Goal: Contribute content: Contribute content

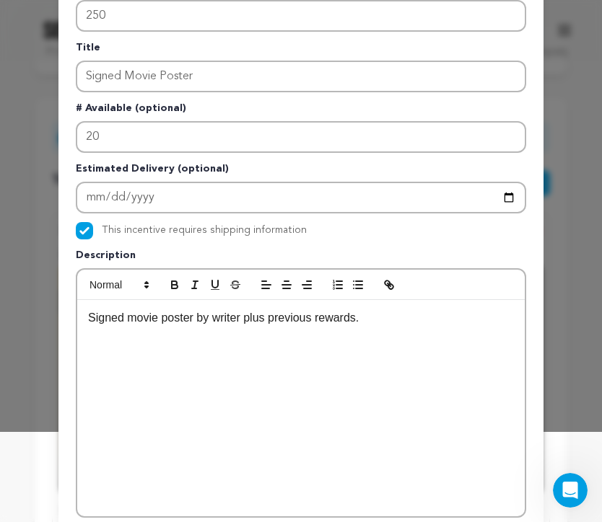
scroll to position [253, 0]
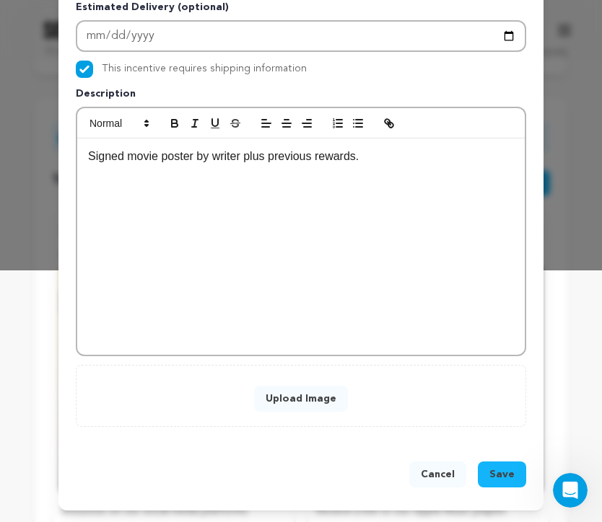
click at [310, 403] on button "Upload Image" at bounding box center [301, 399] width 94 height 26
click at [323, 395] on button "Upload Image" at bounding box center [301, 399] width 94 height 26
click at [284, 395] on button "Upload Image" at bounding box center [301, 399] width 94 height 26
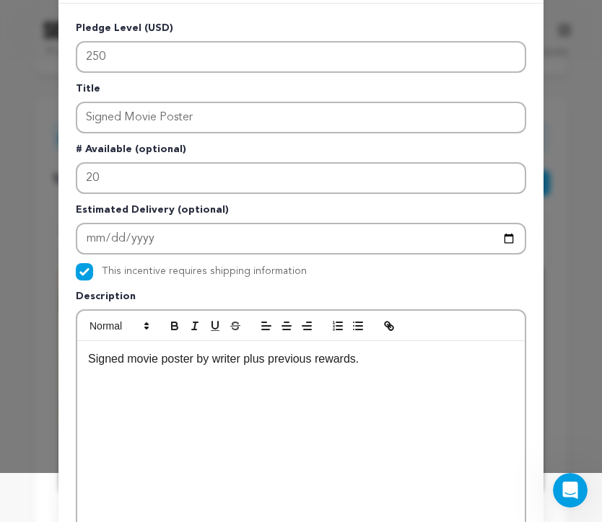
scroll to position [0, 0]
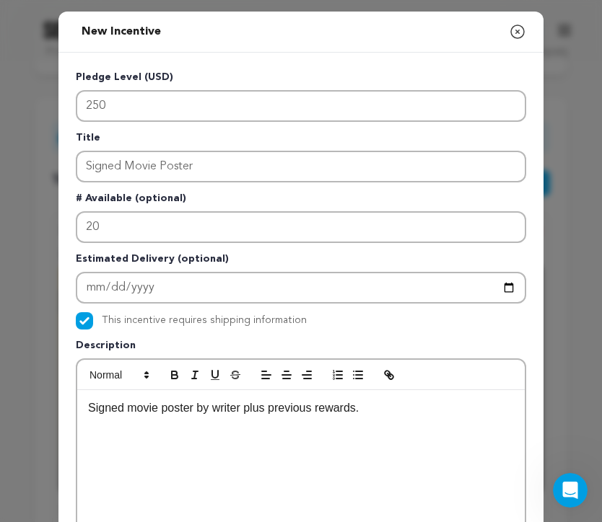
click at [364, 408] on p "Signed movie poster by writer plus previous rewards." at bounding box center [301, 408] width 426 height 19
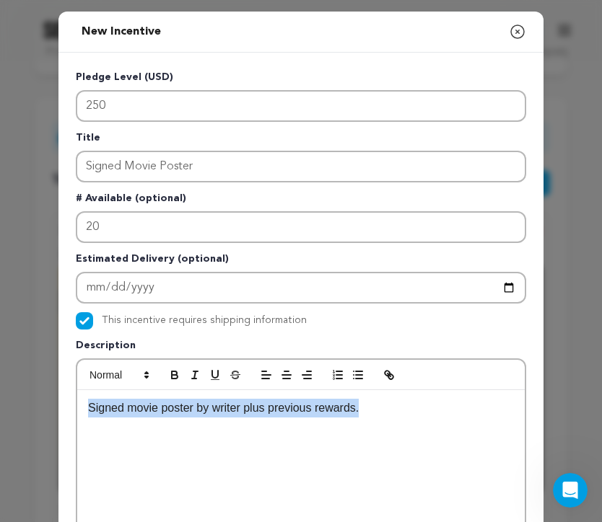
click at [364, 408] on p "Signed movie poster by writer plus previous rewards." at bounding box center [301, 408] width 426 height 19
copy p "Signed movie poster by writer plus previous rewards."
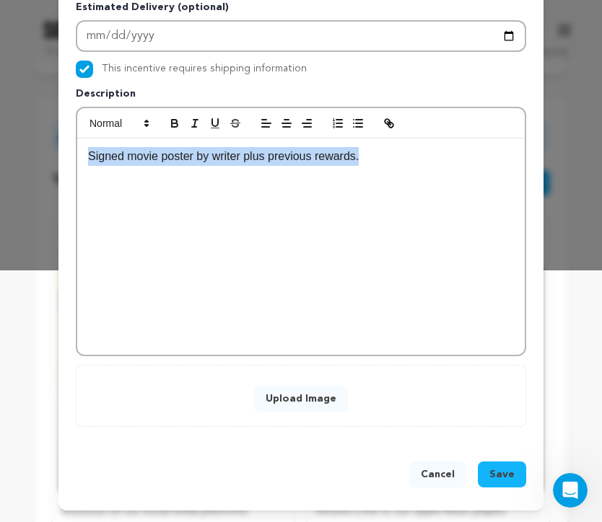
click at [438, 484] on button "Cancel" at bounding box center [437, 475] width 57 height 26
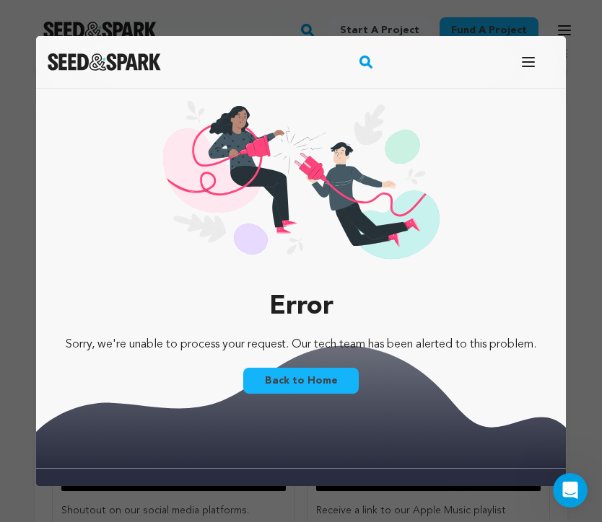
scroll to position [0, 0]
click at [342, 384] on link "Back to Home" at bounding box center [300, 381] width 115 height 26
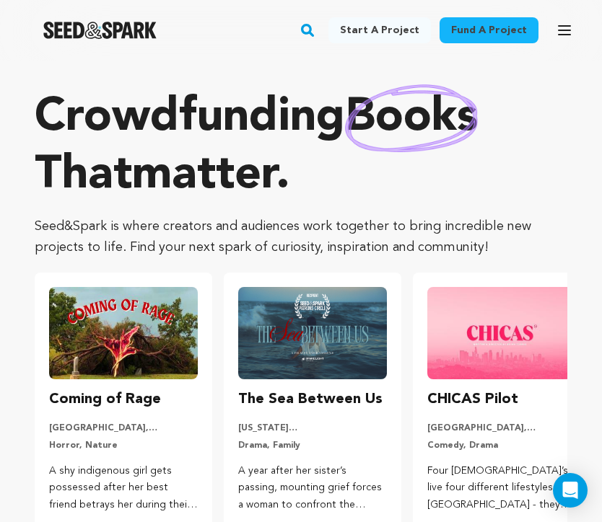
type input "[EMAIL_ADDRESS][DOMAIN_NAME]"
click at [562, 38] on icon "button" at bounding box center [564, 30] width 17 height 17
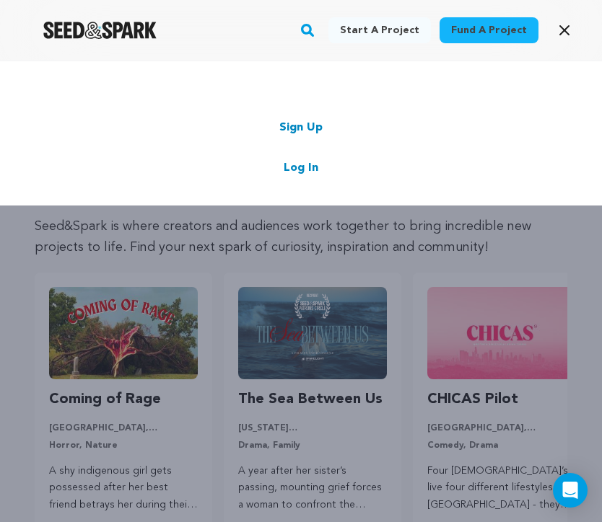
click at [310, 169] on link "Log In" at bounding box center [301, 167] width 35 height 17
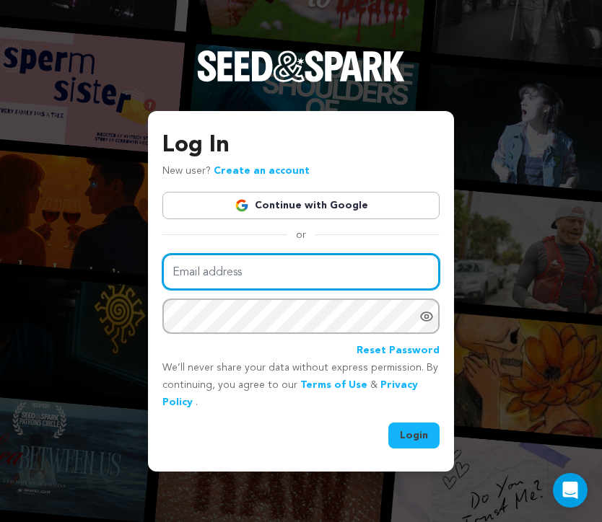
type input "[EMAIL_ADDRESS][DOMAIN_NAME]"
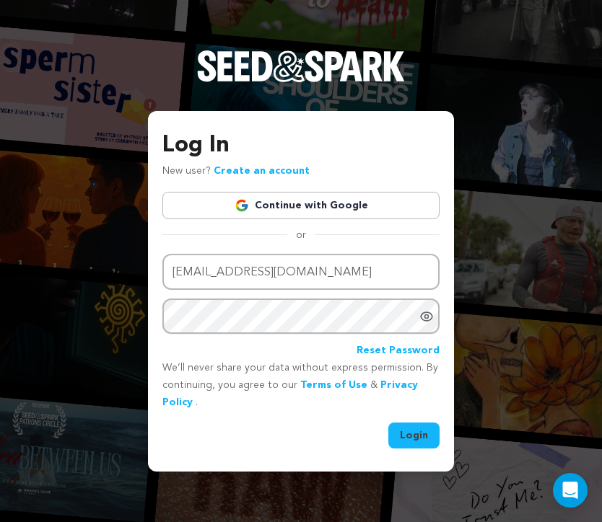
click at [403, 439] on button "Login" at bounding box center [413, 436] width 51 height 26
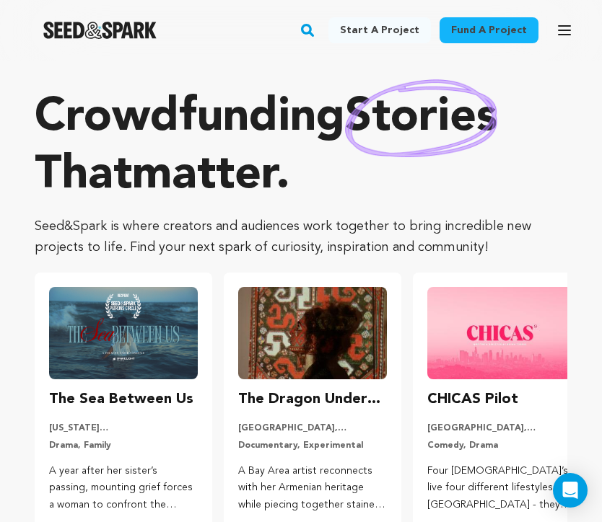
type input "[EMAIL_ADDRESS][DOMAIN_NAME]"
click at [565, 43] on button "Open main menu" at bounding box center [564, 30] width 29 height 29
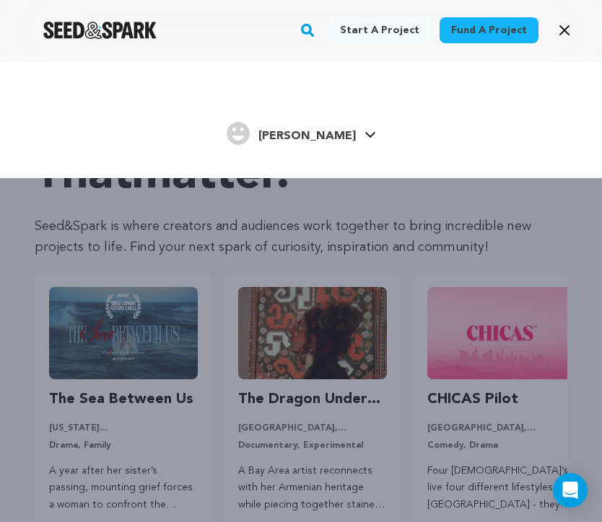
click at [340, 131] on link "Madeline B. Madeline B." at bounding box center [301, 132] width 149 height 26
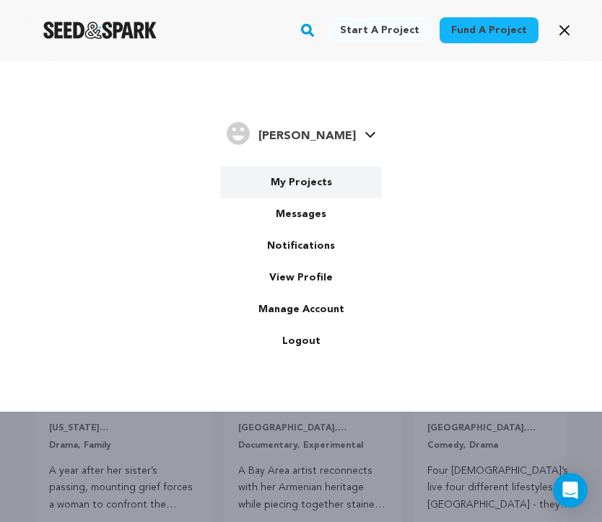
click at [317, 178] on link "My Projects" at bounding box center [301, 183] width 162 height 32
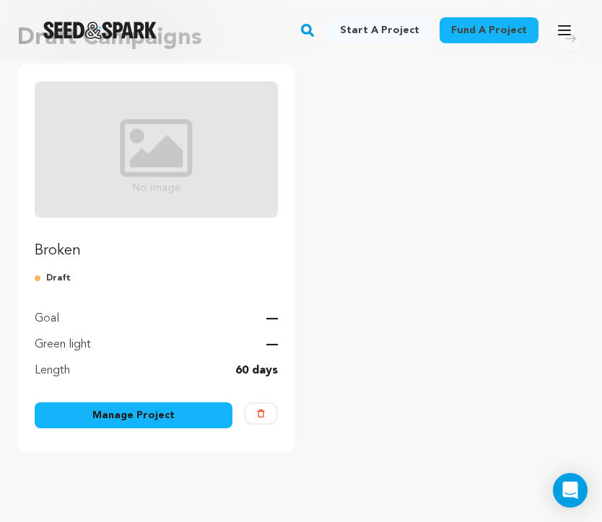
scroll to position [251, 0]
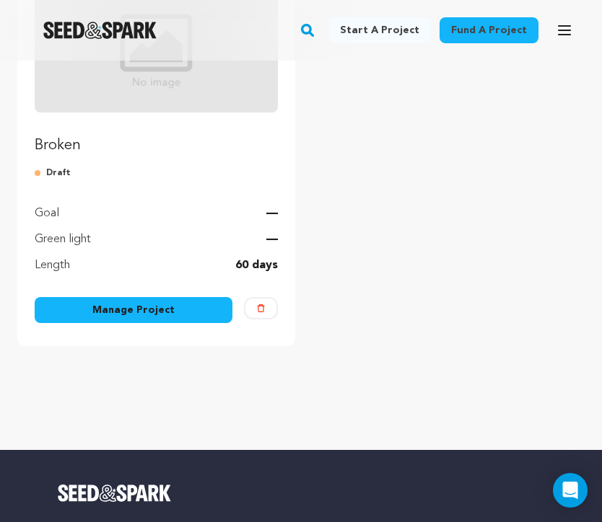
click at [154, 130] on link "Broken" at bounding box center [156, 66] width 243 height 180
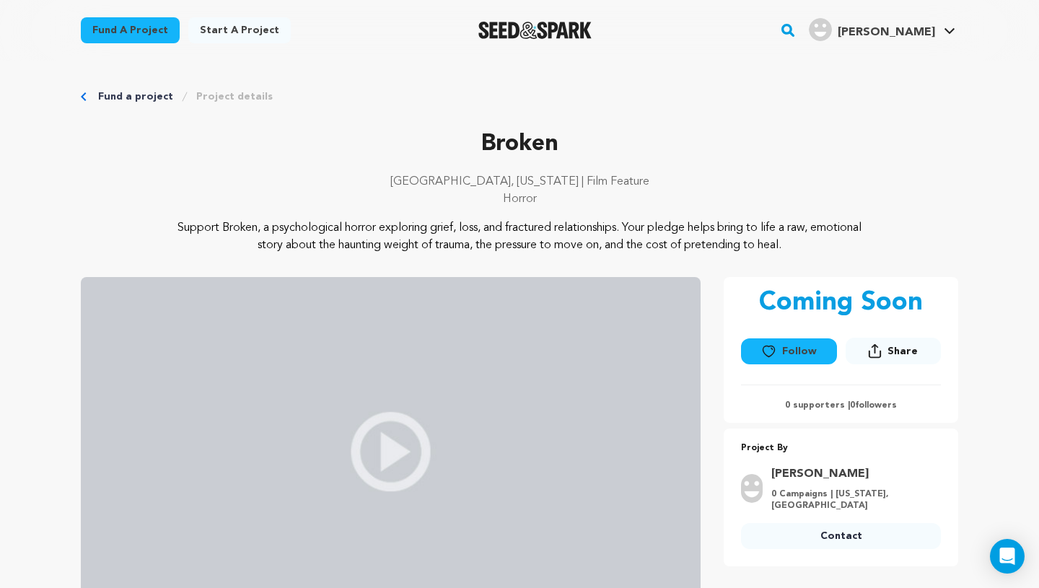
click at [85, 95] on icon "Breadcrumb" at bounding box center [84, 96] width 6 height 9
click at [111, 102] on link "Fund a project" at bounding box center [135, 96] width 75 height 14
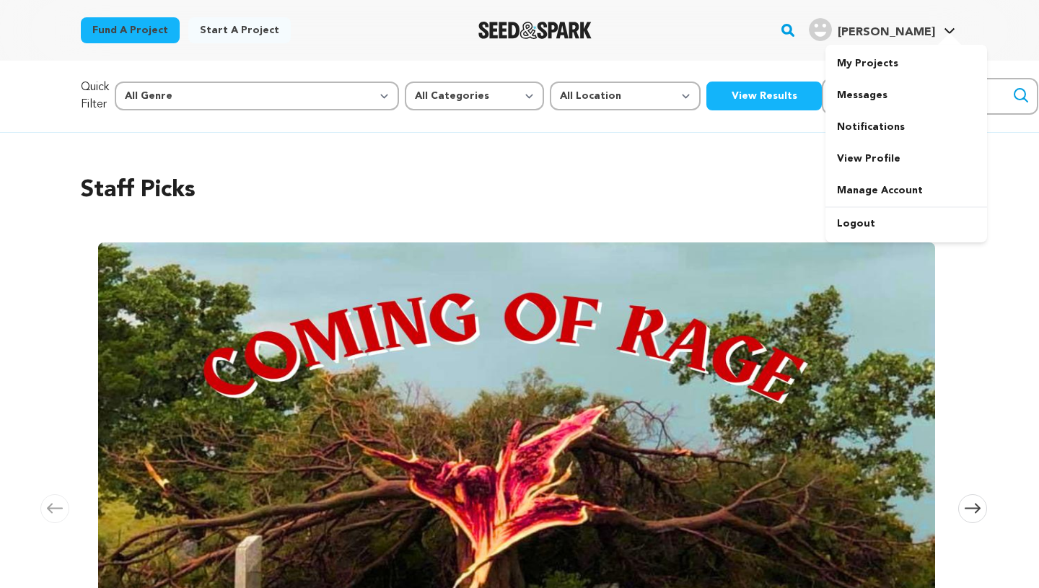
scroll to position [0, 219]
click at [891, 70] on link "My Projects" at bounding box center [907, 64] width 162 height 32
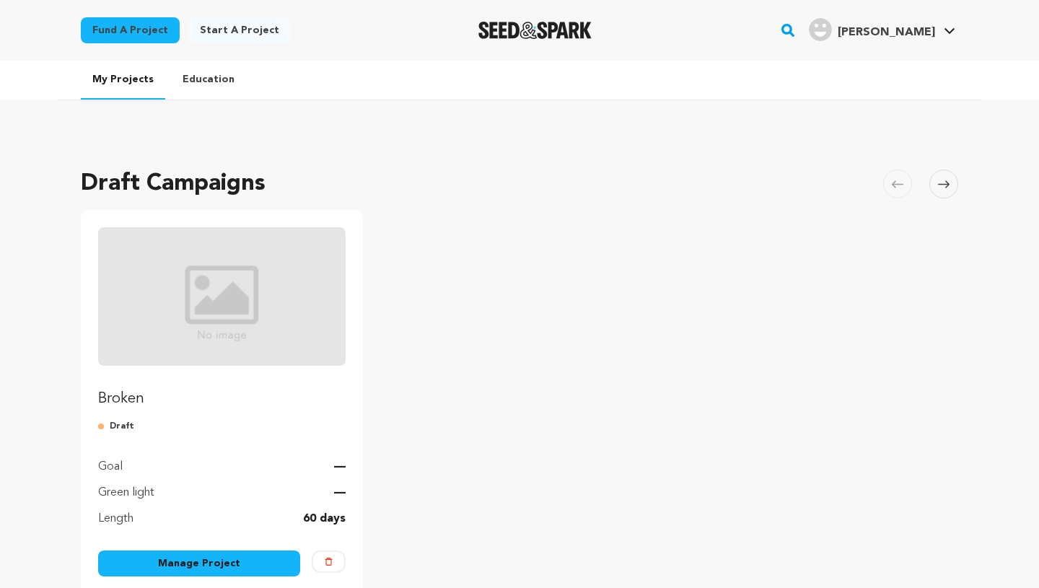
scroll to position [71, 0]
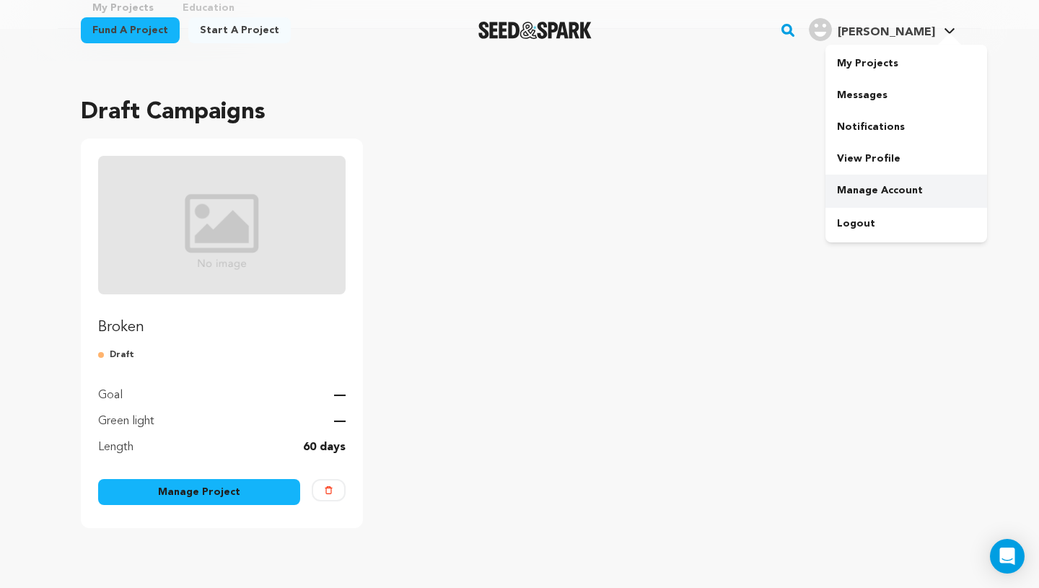
click at [869, 186] on link "Manage Account" at bounding box center [907, 191] width 162 height 32
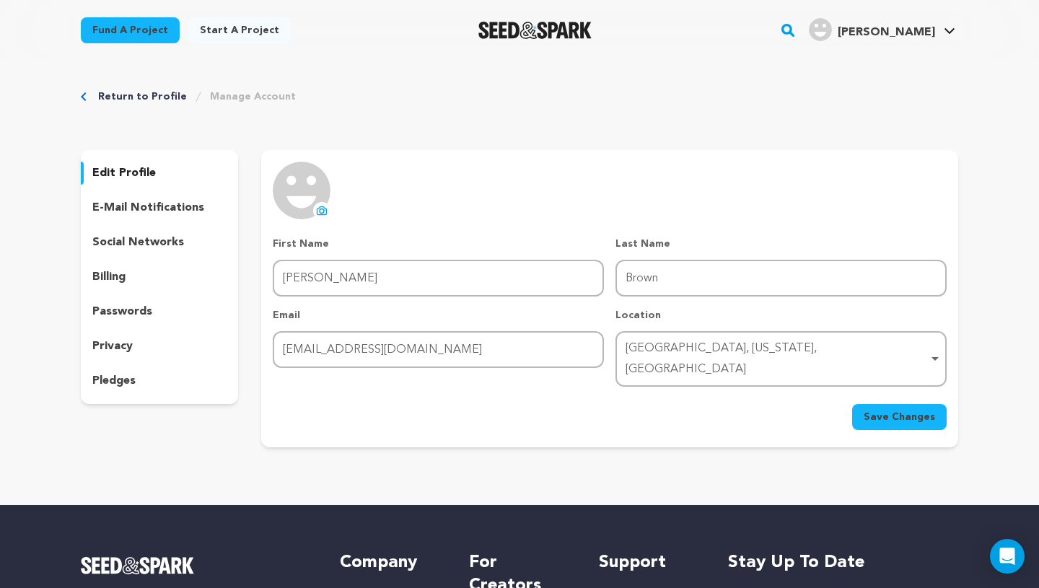
click at [522, 34] on img "Seed&Spark Homepage" at bounding box center [534, 30] width 113 height 17
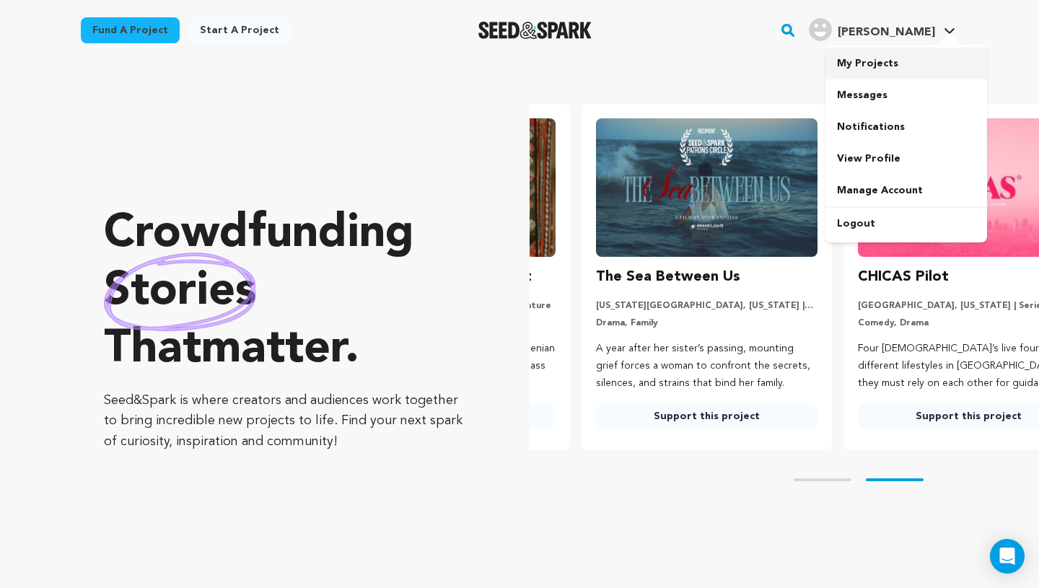
scroll to position [0, 274]
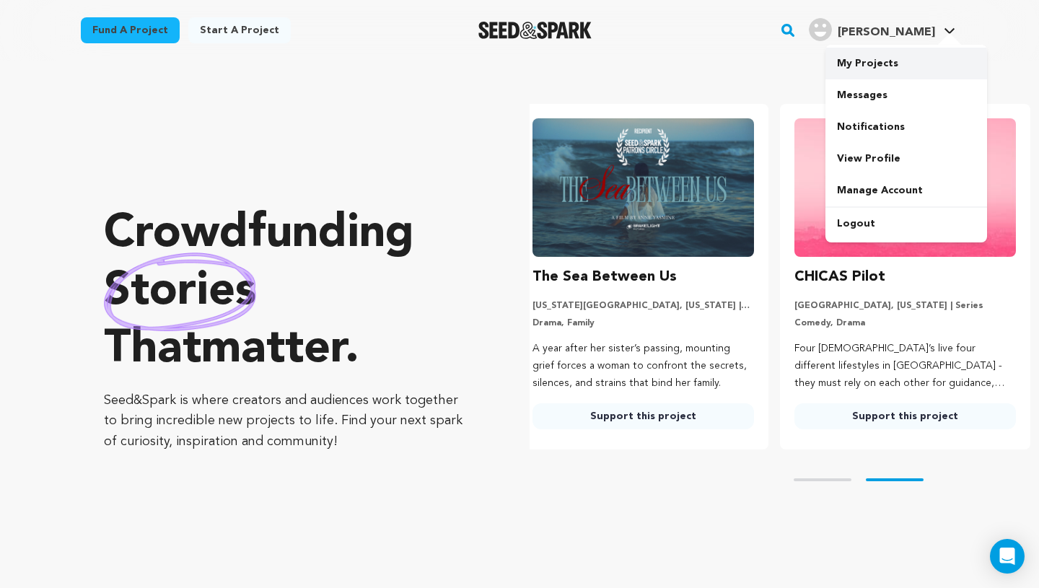
type input "[EMAIL_ADDRESS][DOMAIN_NAME]"
click at [867, 66] on link "My Projects" at bounding box center [907, 64] width 162 height 32
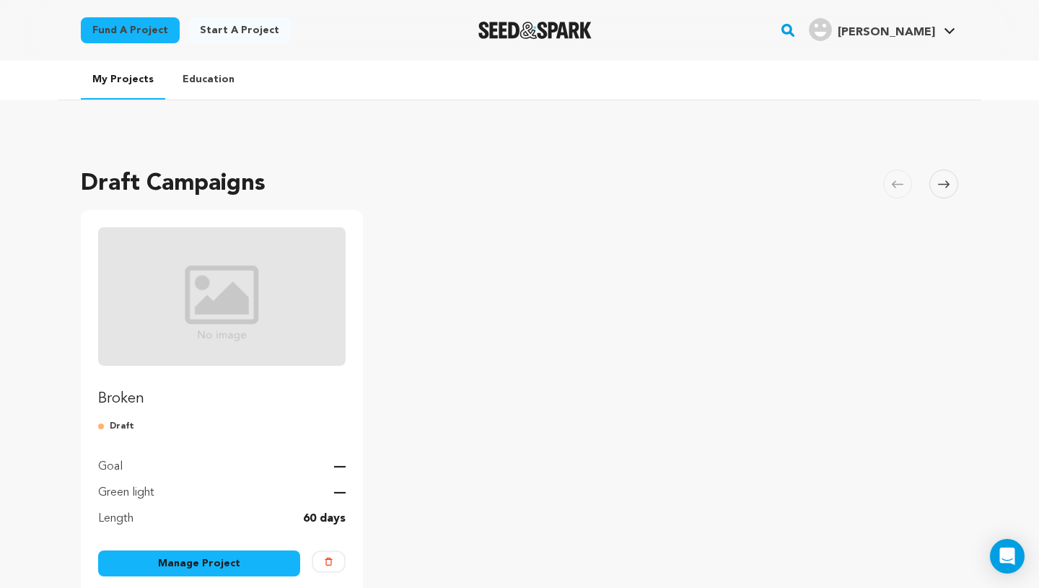
click at [222, 312] on img "Fund Broken" at bounding box center [222, 296] width 248 height 139
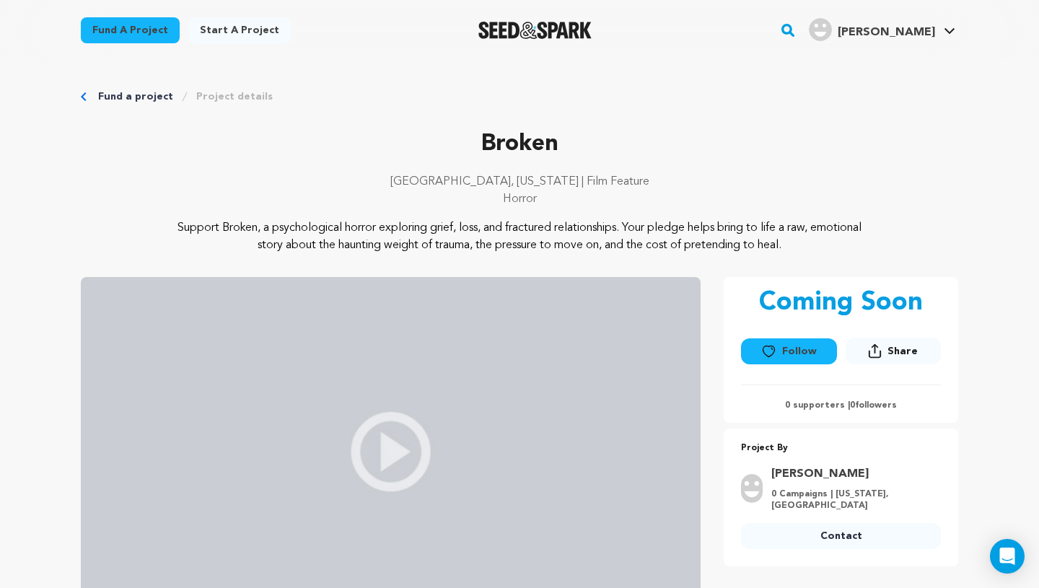
scroll to position [7, 0]
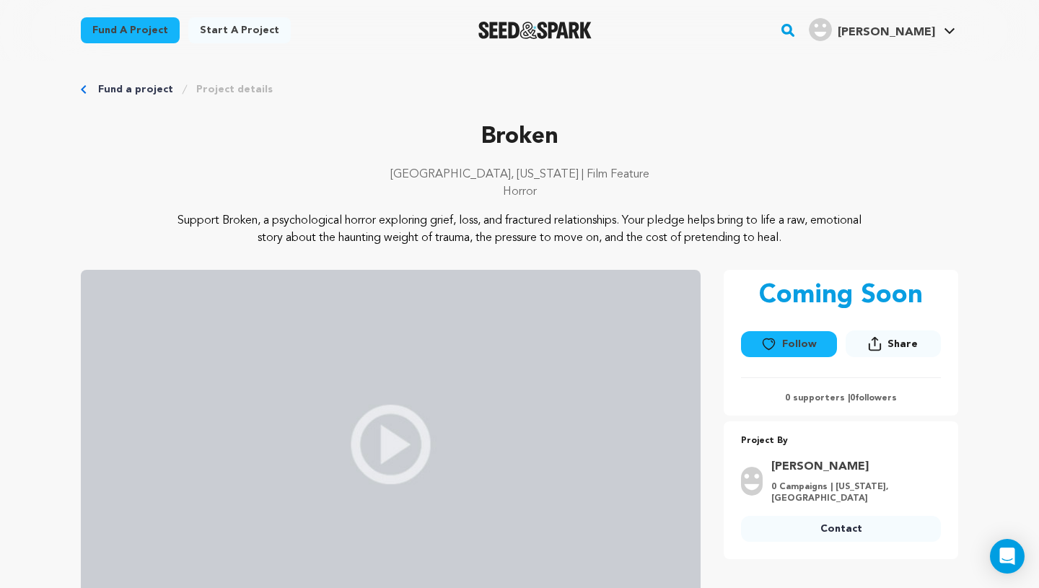
click at [232, 24] on link "Start a project" at bounding box center [239, 30] width 102 height 26
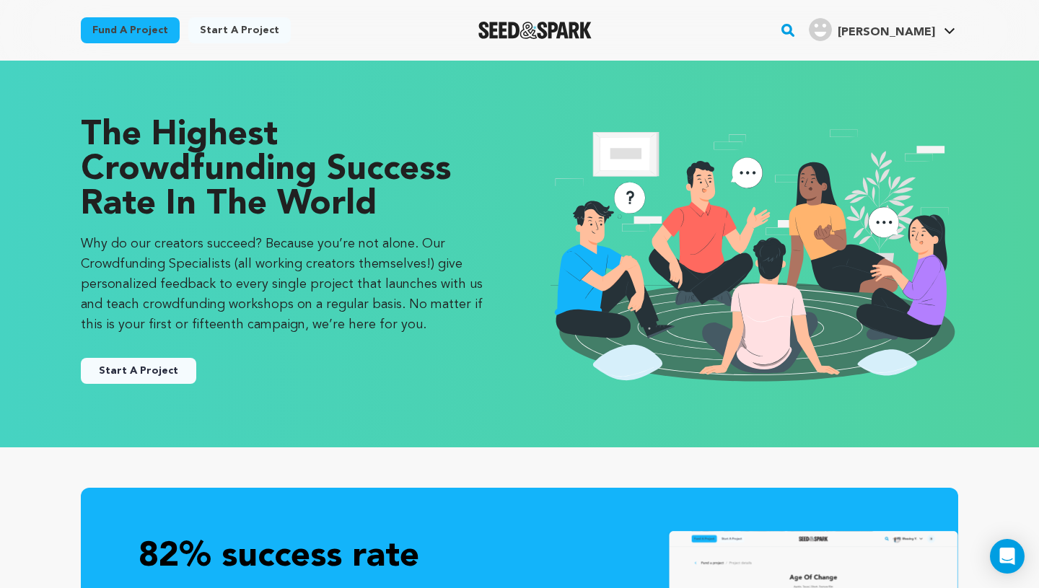
click at [156, 366] on button "Start A Project" at bounding box center [138, 371] width 115 height 26
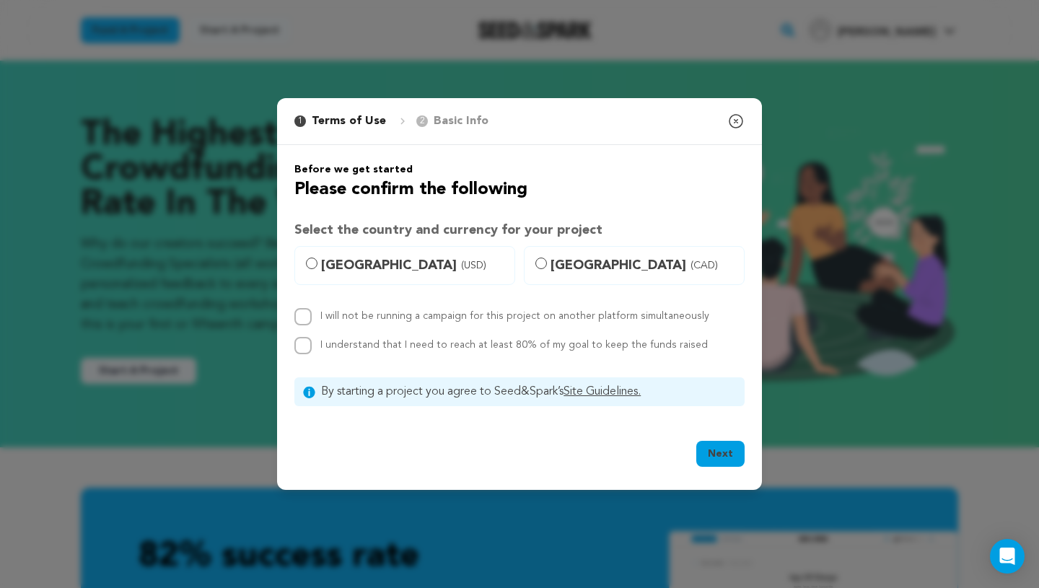
click at [376, 263] on span "United States (USD)" at bounding box center [413, 265] width 185 height 20
click at [318, 263] on input "United States (USD)" at bounding box center [312, 264] width 12 height 12
radio input "true"
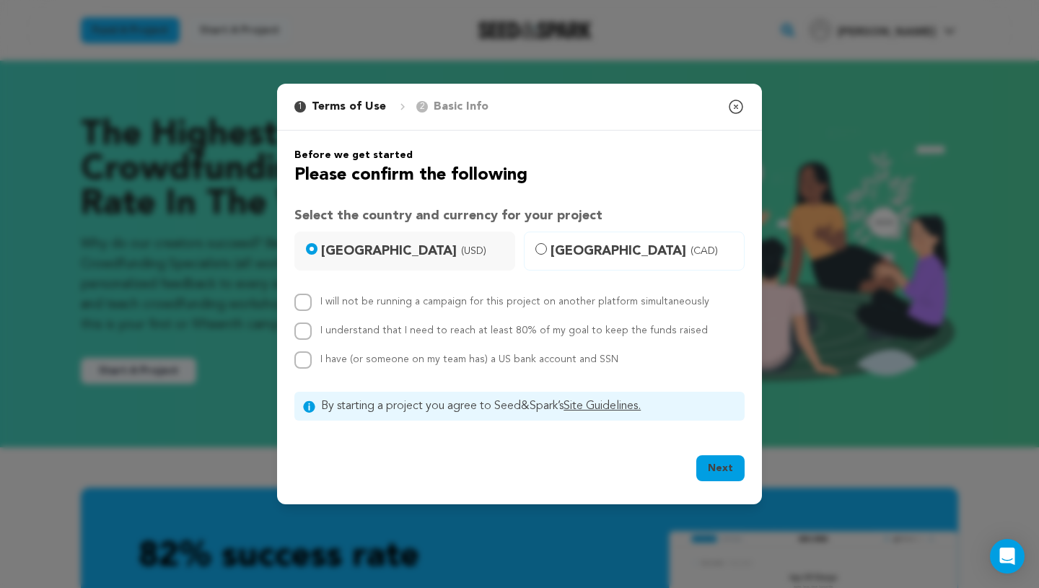
click at [382, 305] on label "I will not be running a campaign for this project on another platform simultane…" at bounding box center [514, 302] width 389 height 10
click at [312, 305] on input "I will not be running a campaign for this project on another platform simultane…" at bounding box center [302, 302] width 17 height 17
checkbox input "true"
click at [382, 341] on div "I will not be running a campaign for this project on another platform simultane…" at bounding box center [519, 331] width 450 height 75
click at [371, 338] on div "I understand that I need to reach at least 80% of my goal to keep the funds rai…" at bounding box center [514, 331] width 388 height 17
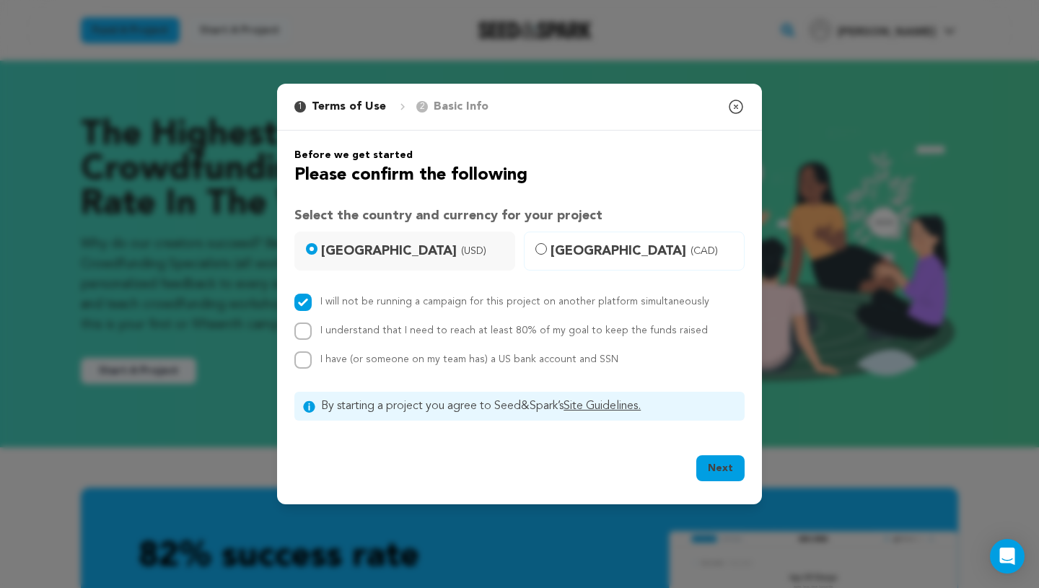
click at [371, 374] on div "Before we get started Please confirm the following Select the country and curre…" at bounding box center [519, 284] width 450 height 273
click at [366, 339] on div "I understand that I need to reach at least 80% of my goal to keep the funds rai…" at bounding box center [514, 331] width 388 height 17
click at [360, 335] on label "I understand that I need to reach at least 80% of my goal to keep the funds rai…" at bounding box center [514, 330] width 388 height 10
click at [312, 335] on input "I understand that I need to reach at least 80% of my goal to keep the funds rai…" at bounding box center [302, 331] width 17 height 17
checkbox input "true"
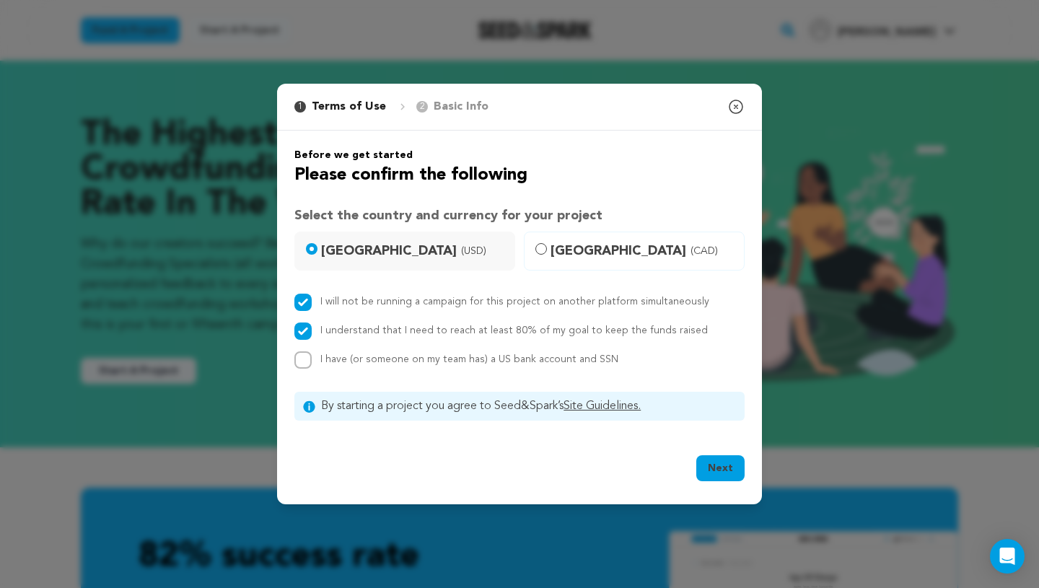
click at [359, 355] on span "I have (or someone on my team has) a US bank account and SSN" at bounding box center [469, 359] width 298 height 10
click at [312, 355] on input "I have (or someone on my team has) a US bank account and SSN" at bounding box center [302, 359] width 17 height 17
checkbox input "true"
click at [709, 464] on button "Next" at bounding box center [720, 468] width 48 height 26
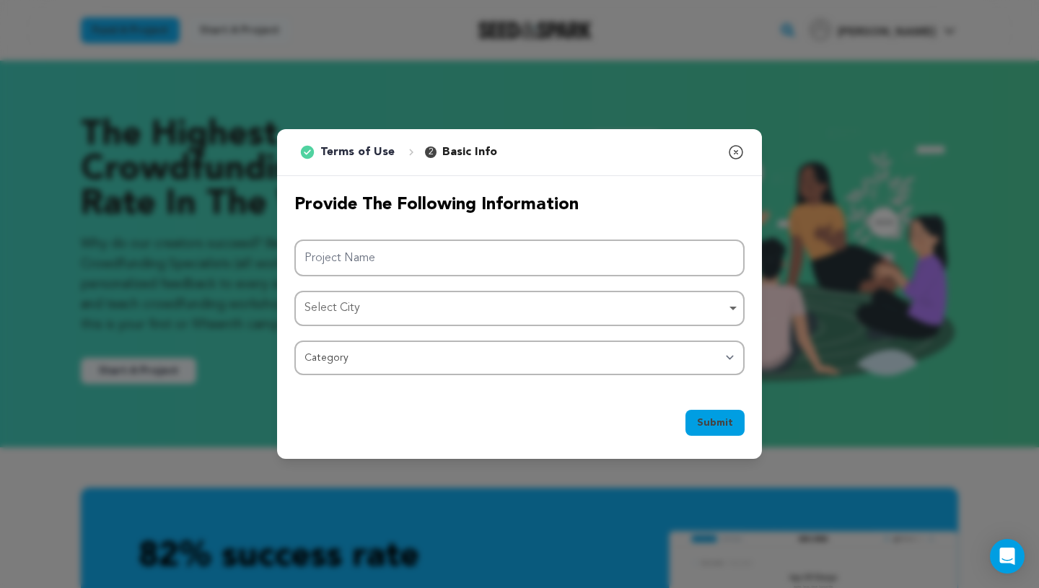
click at [735, 147] on icon "button" at bounding box center [735, 152] width 17 height 17
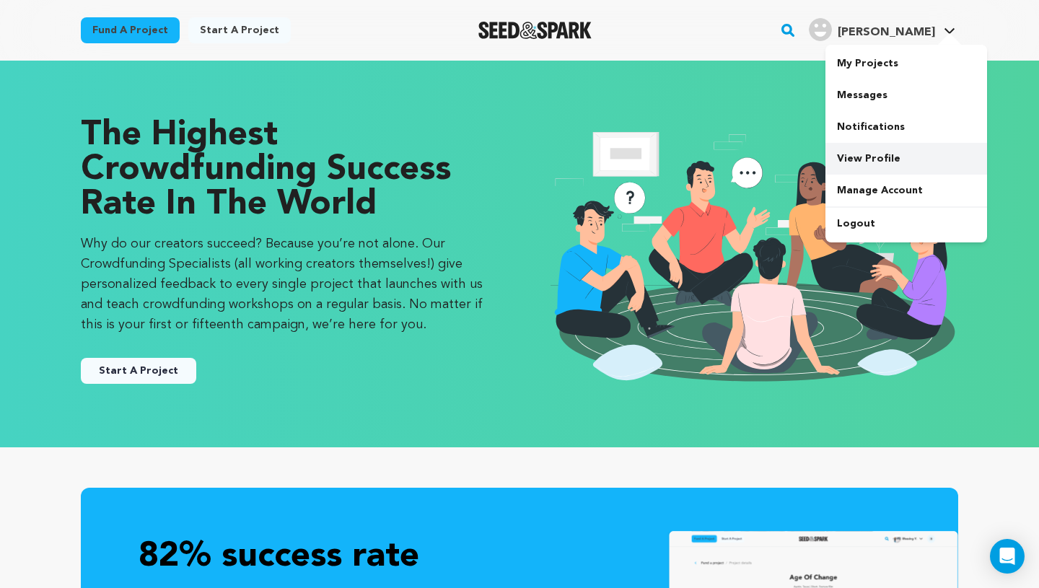
click at [849, 158] on link "View Profile" at bounding box center [907, 159] width 162 height 32
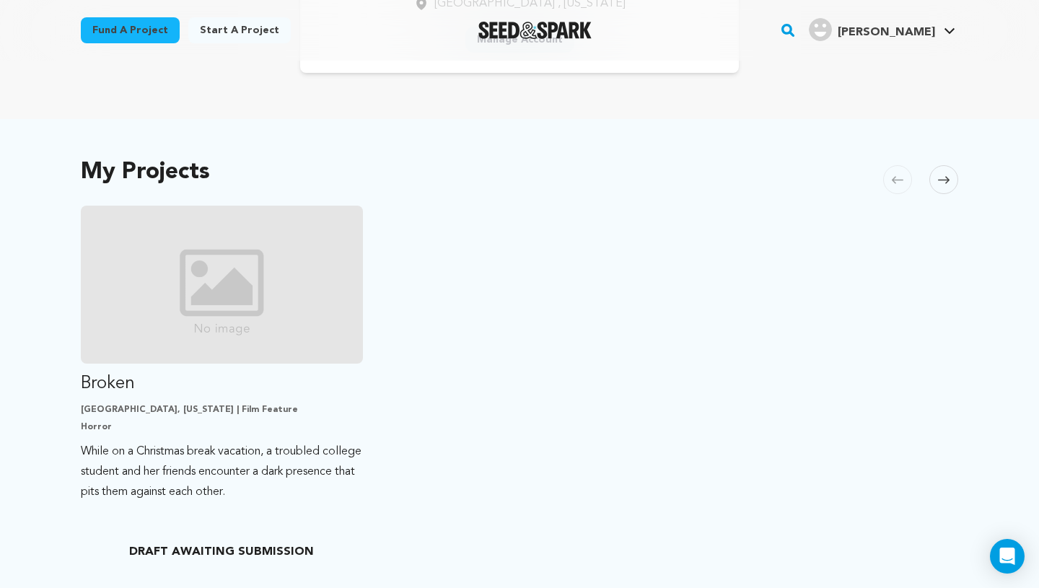
scroll to position [363, 0]
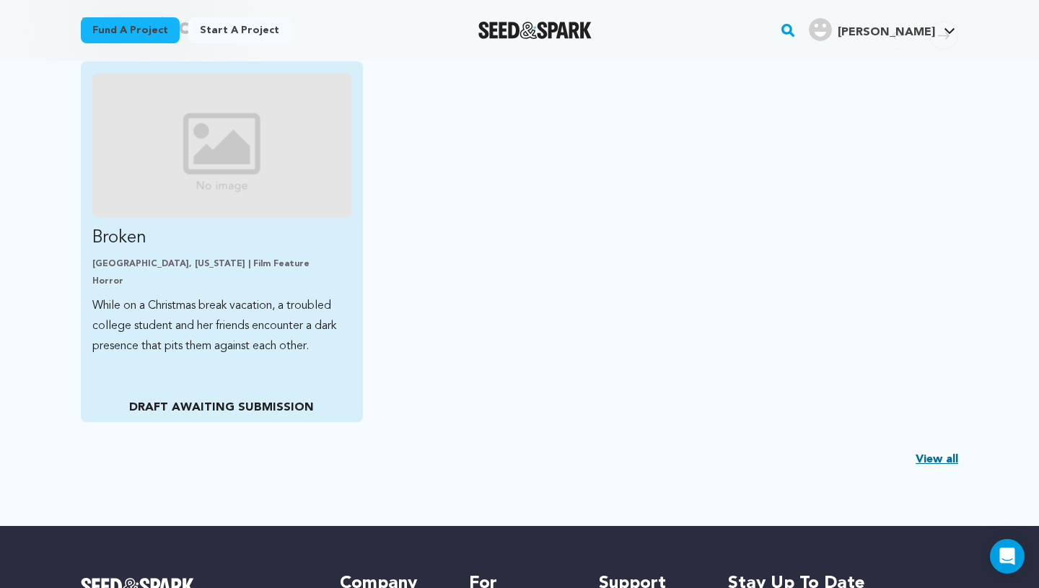
click at [252, 355] on p "While on a Christmas break vacation, a troubled college student and her friends…" at bounding box center [221, 326] width 259 height 61
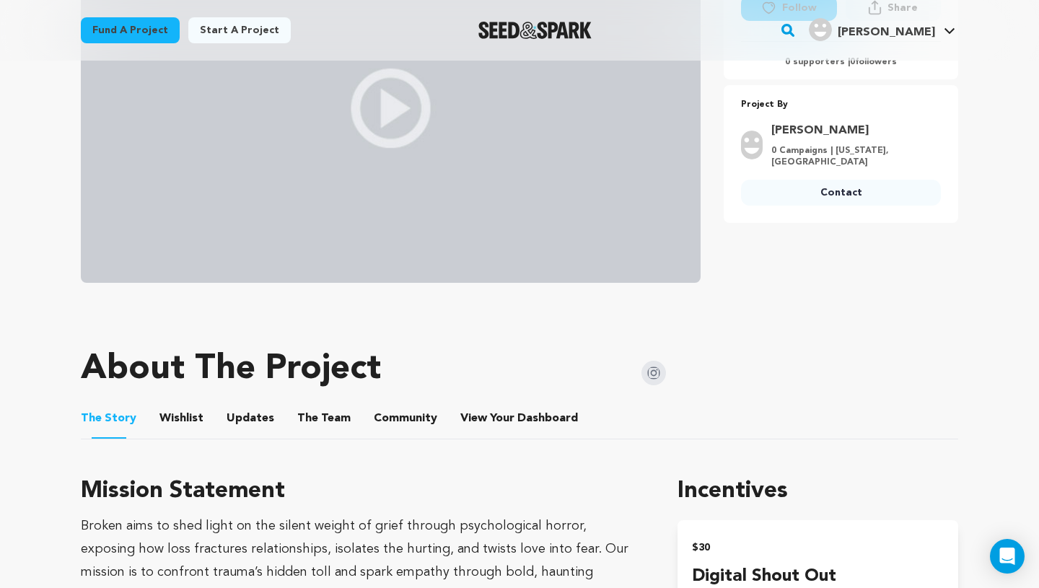
scroll to position [346, 0]
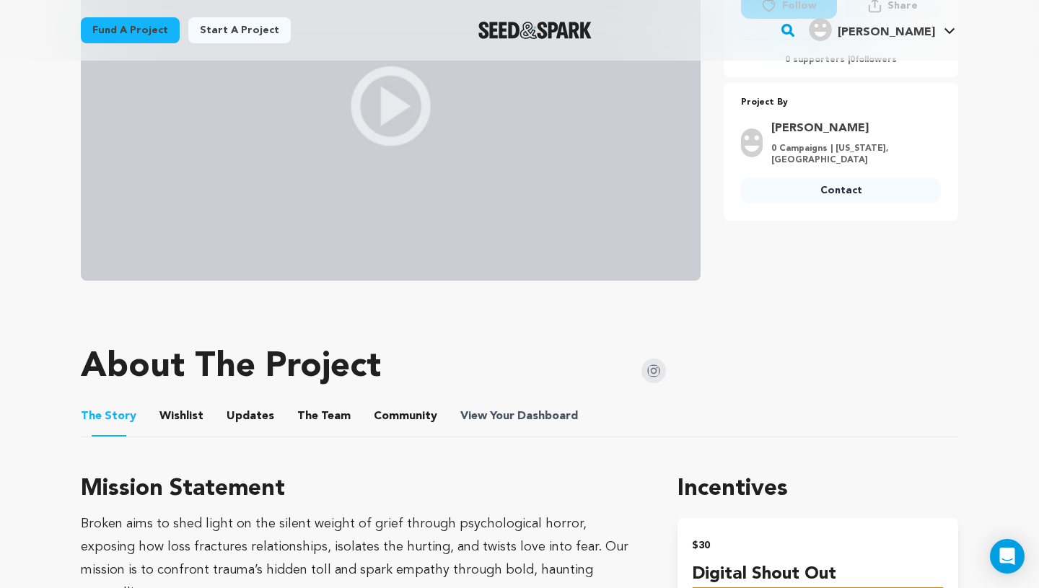
click at [494, 417] on span "View Your Dashboard" at bounding box center [520, 416] width 121 height 17
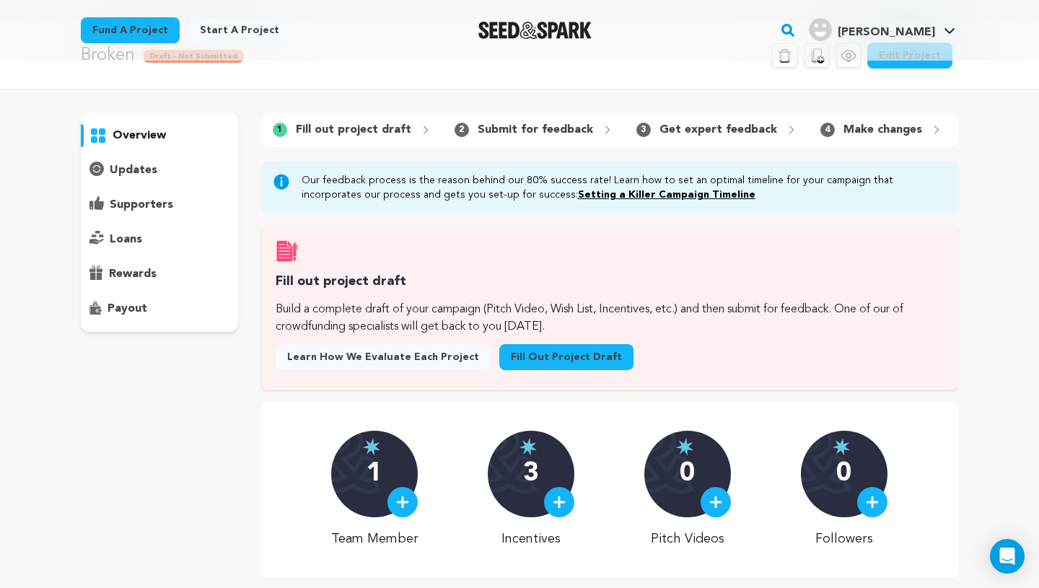
scroll to position [20, 0]
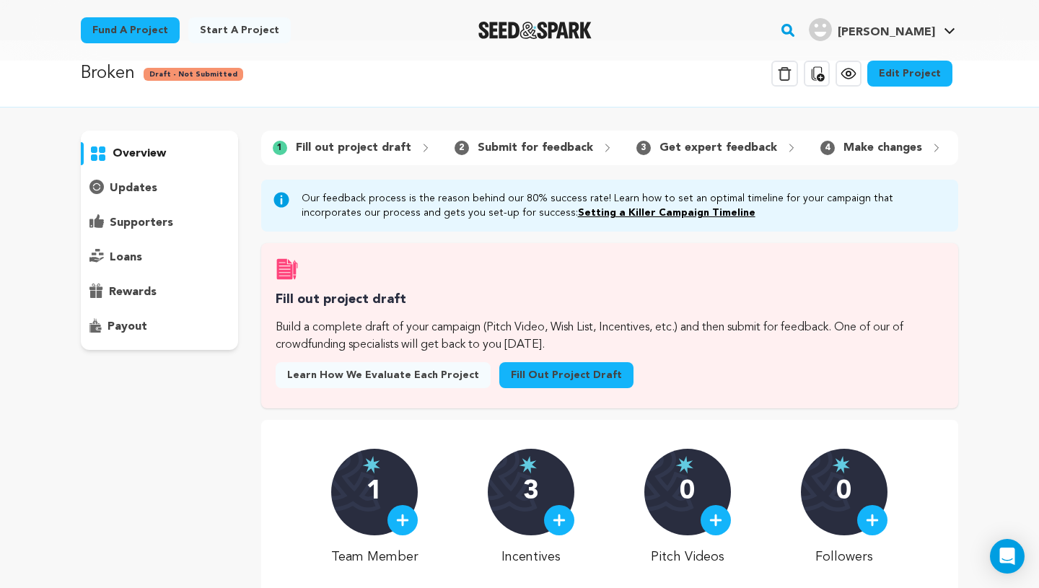
click at [537, 363] on link "Fill out project draft" at bounding box center [566, 375] width 134 height 26
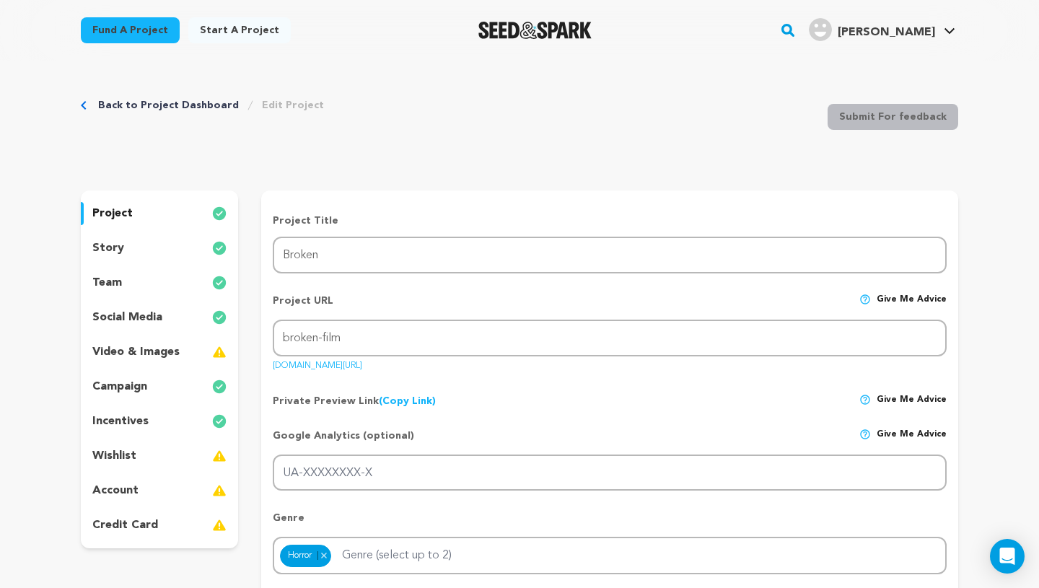
click at [165, 416] on div "incentives" at bounding box center [159, 421] width 157 height 23
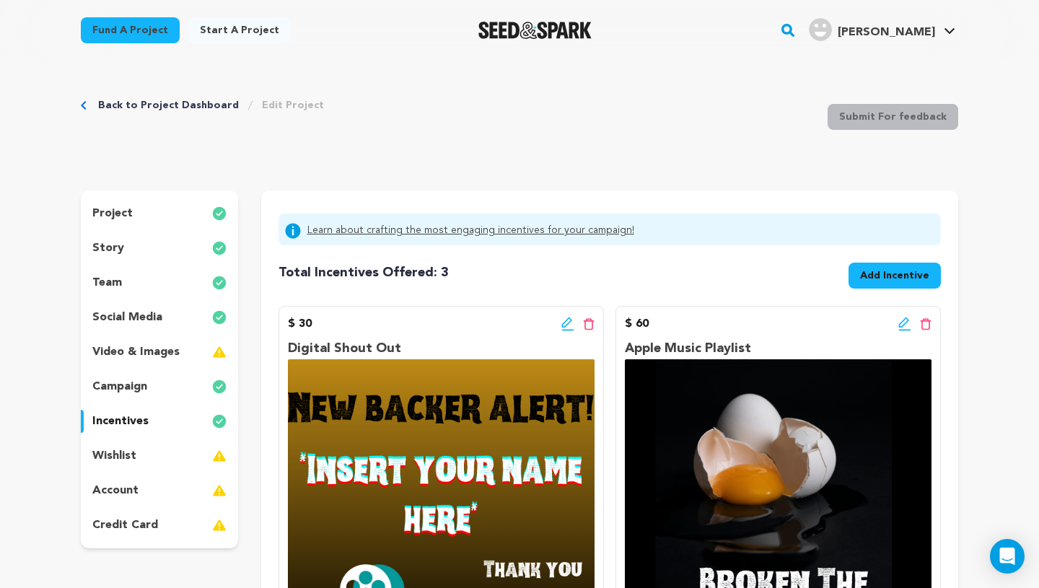
click at [915, 273] on span "Add Incentive" at bounding box center [894, 275] width 69 height 14
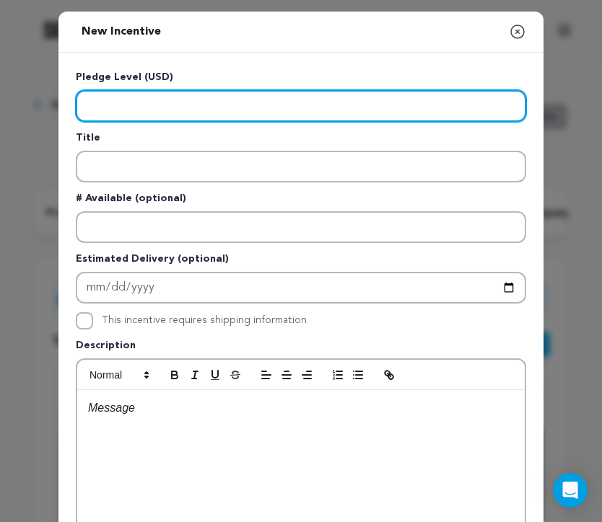
click at [174, 95] on input "Enter level" at bounding box center [301, 106] width 450 height 32
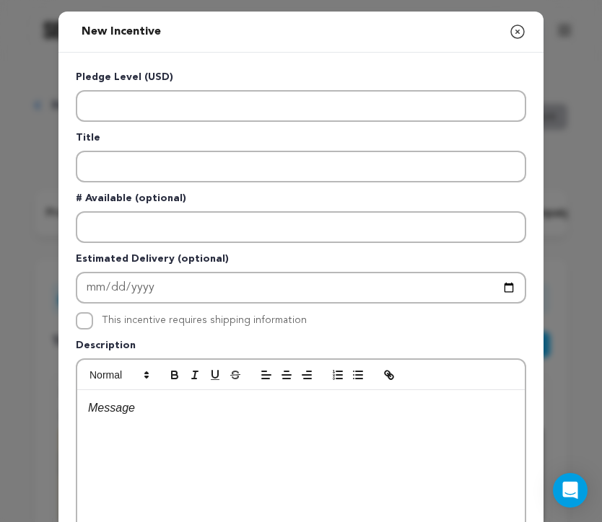
click at [148, 470] on div at bounding box center [300, 498] width 447 height 217
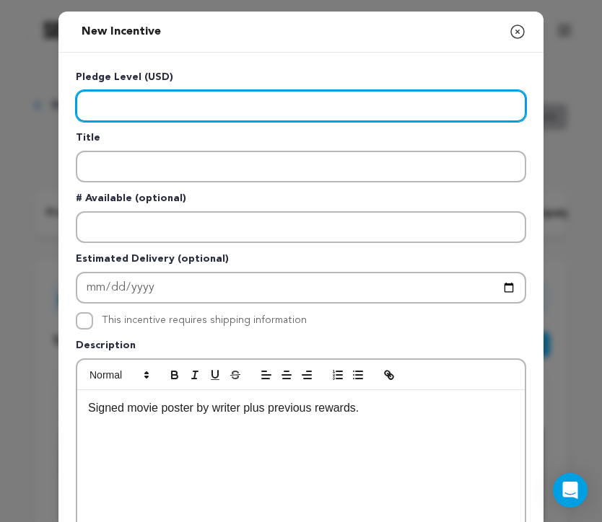
click at [102, 92] on input "Enter level" at bounding box center [301, 106] width 450 height 32
click at [110, 98] on input "Enter level" at bounding box center [301, 106] width 450 height 32
type input "250"
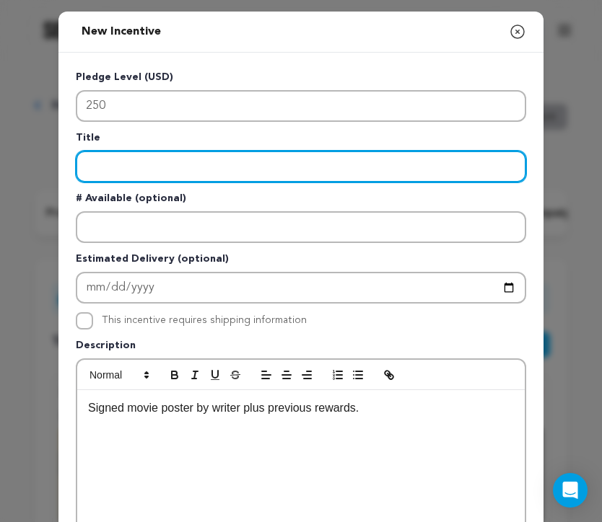
click at [119, 163] on input "Enter title" at bounding box center [301, 167] width 450 height 32
type input "Signed Movie Poster"
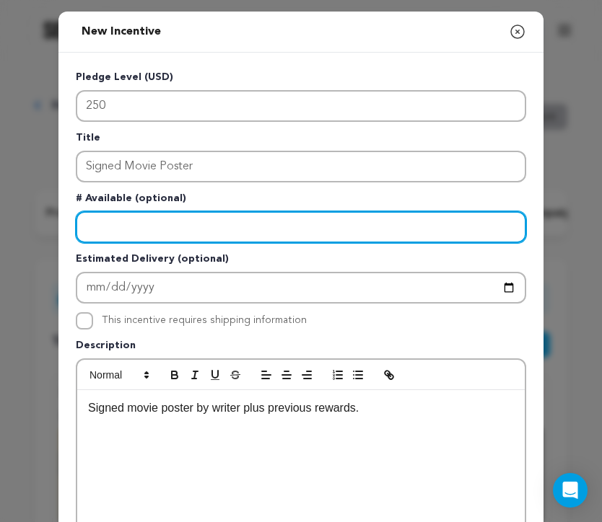
click at [211, 232] on input "Enter number available" at bounding box center [301, 227] width 450 height 32
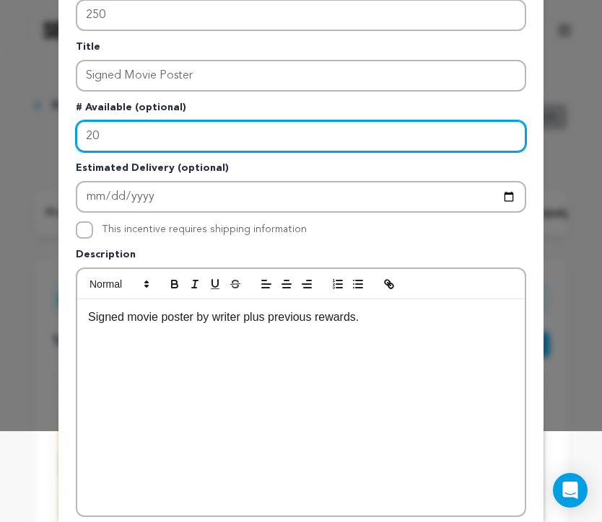
scroll to position [253, 0]
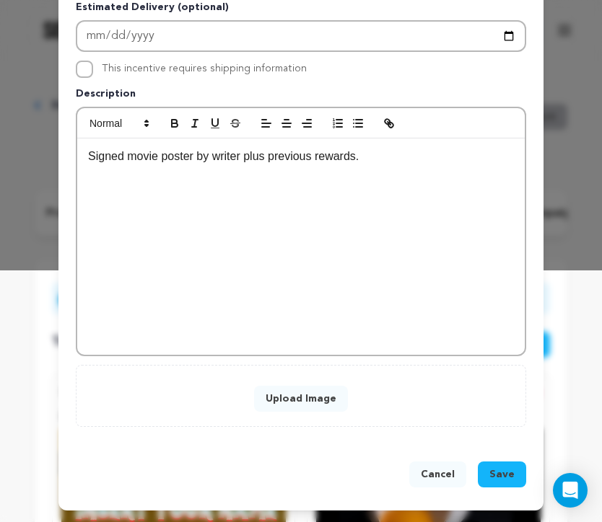
type input "20"
click at [296, 403] on button "Upload Image" at bounding box center [301, 399] width 94 height 26
click at [305, 399] on button "Upload Image" at bounding box center [301, 399] width 94 height 26
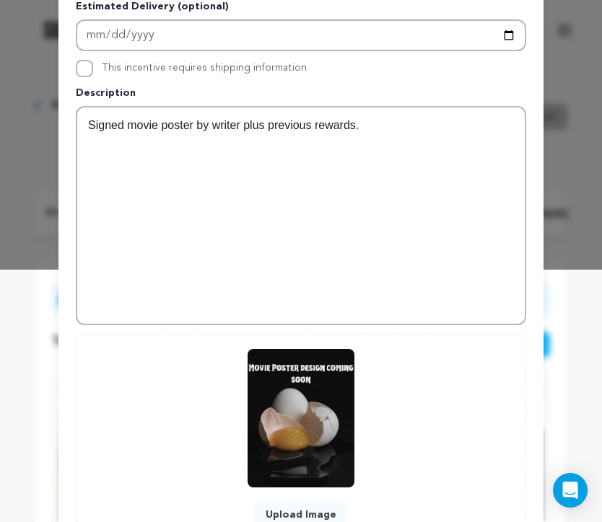
scroll to position [369, 0]
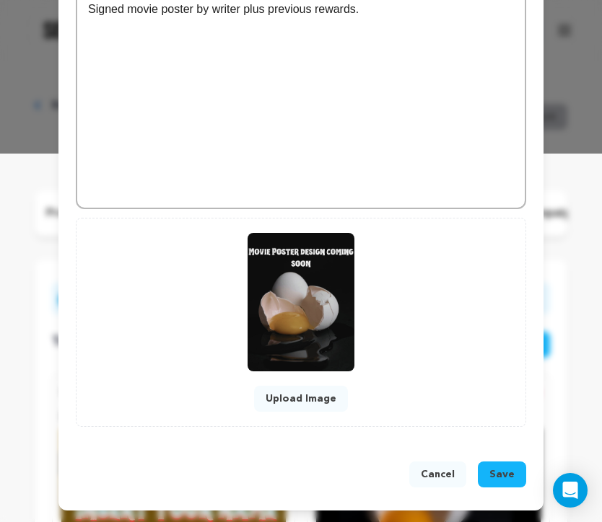
click at [510, 468] on span "Save" at bounding box center [501, 475] width 25 height 14
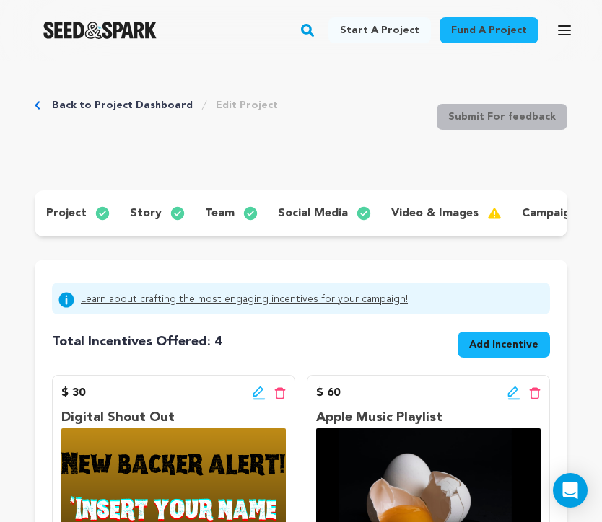
click at [465, 345] on button "Add Incentive" at bounding box center [504, 345] width 92 height 26
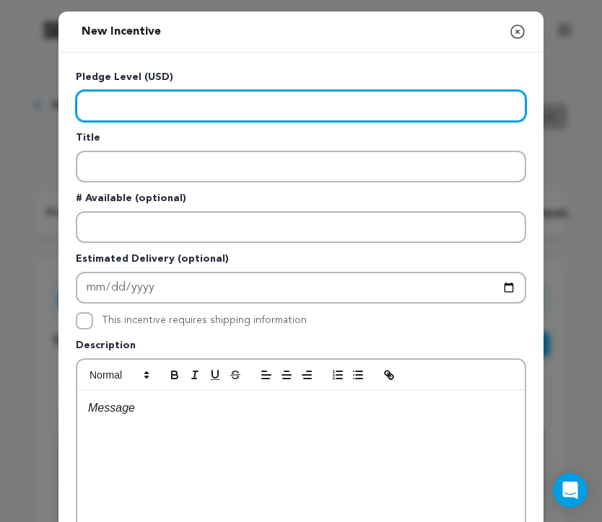
click at [196, 115] on input "Enter level" at bounding box center [301, 106] width 450 height 32
type input "300"
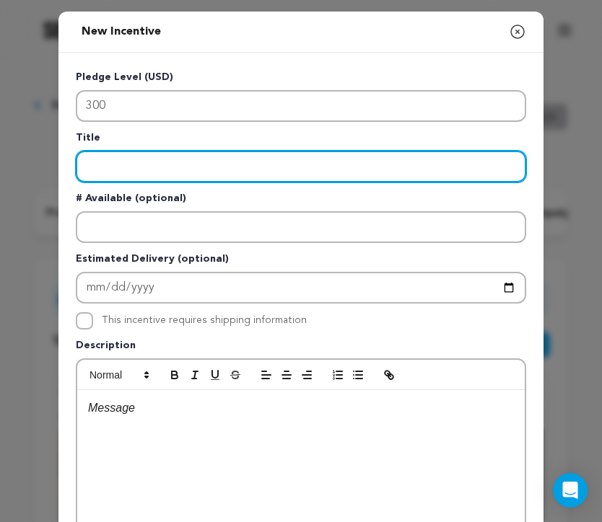
click at [143, 165] on input "Enter title" at bounding box center [301, 167] width 450 height 32
type input "Broken T-Shirt"
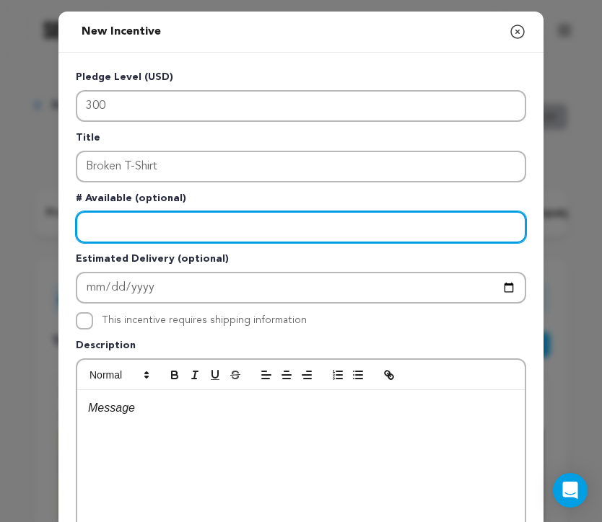
click at [123, 226] on input "Enter number available" at bounding box center [301, 227] width 450 height 32
type input "20"
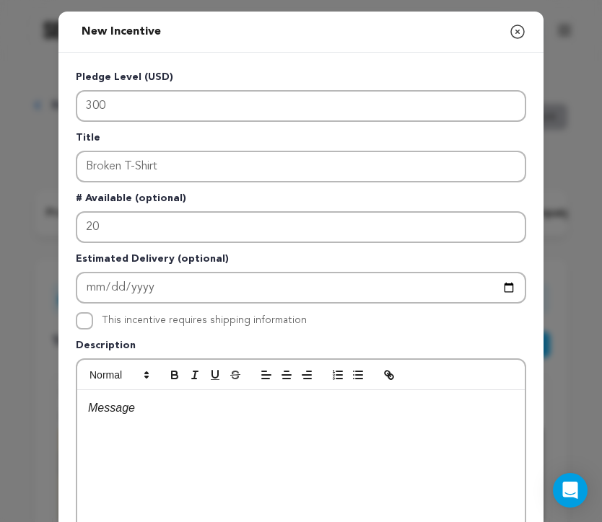
click at [243, 414] on p at bounding box center [301, 408] width 426 height 19
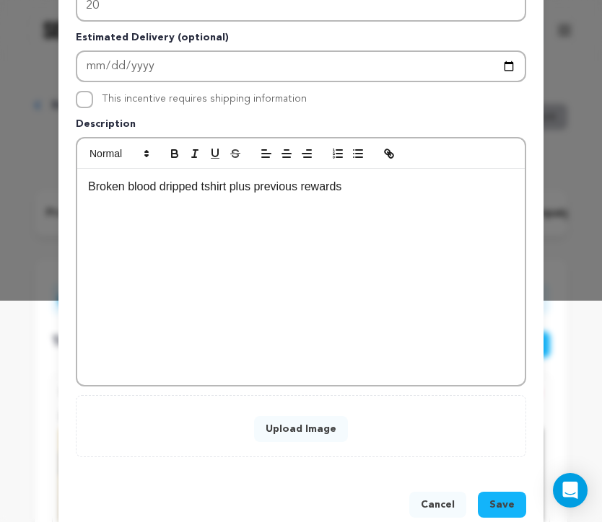
scroll to position [253, 0]
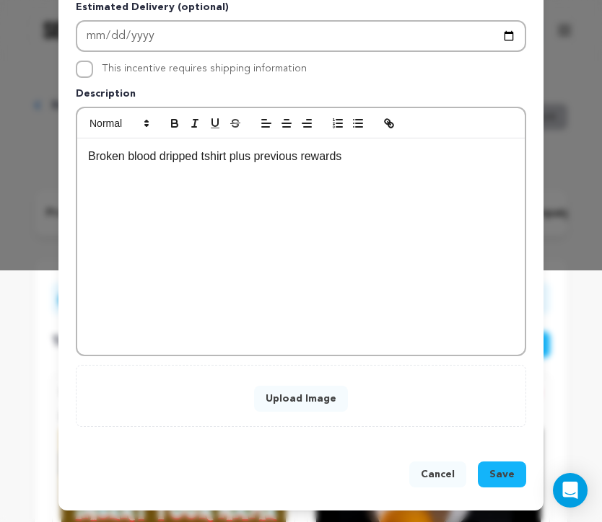
click at [497, 476] on span "Save" at bounding box center [501, 475] width 25 height 14
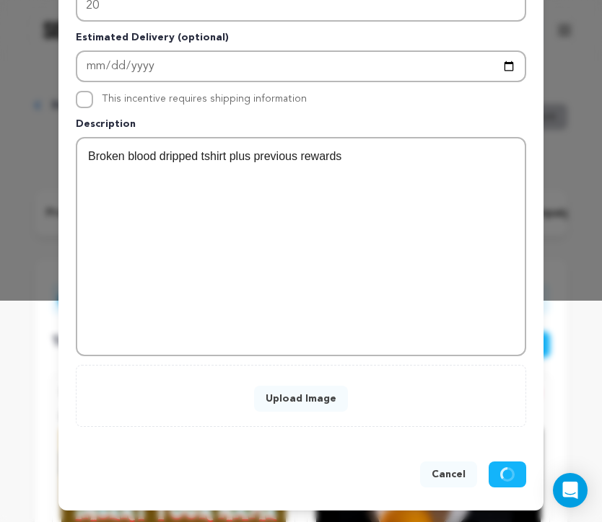
scroll to position [222, 0]
click at [219, 165] on div "Broken blood dripped tshirt plus previous rewards" at bounding box center [300, 247] width 447 height 217
click at [217, 160] on p "Broken blood dripped tshirt plus previous rewards" at bounding box center [301, 156] width 426 height 19
click at [299, 402] on button "Upload Image" at bounding box center [301, 399] width 94 height 26
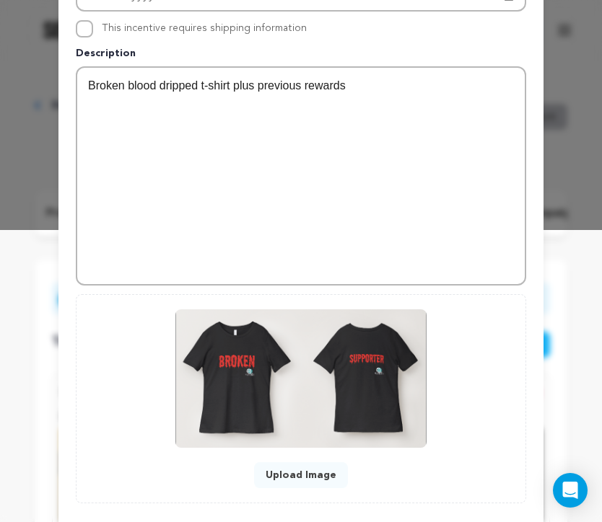
scroll to position [369, 0]
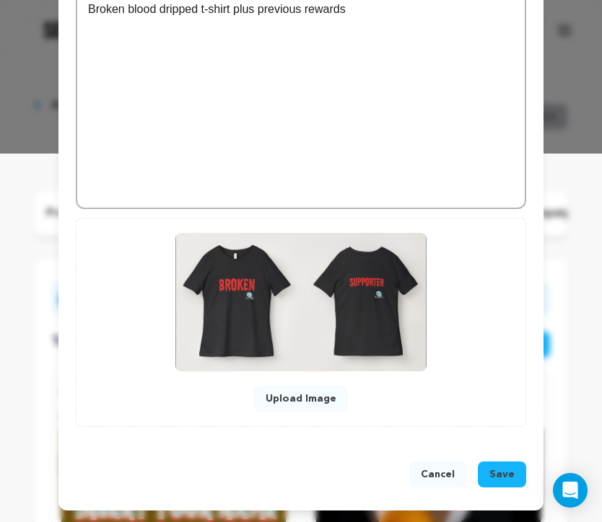
click at [492, 479] on span "Save" at bounding box center [501, 475] width 25 height 14
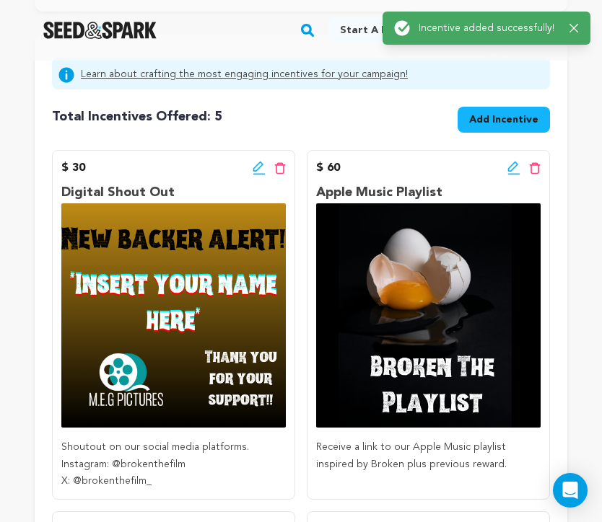
scroll to position [219, 0]
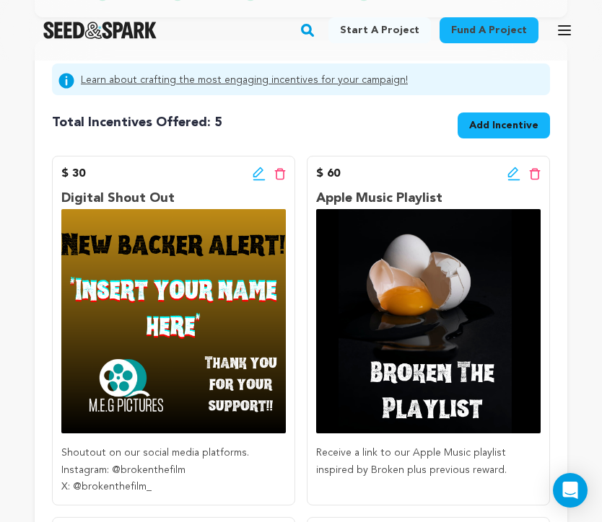
click at [487, 129] on span "Add Incentive" at bounding box center [503, 125] width 69 height 14
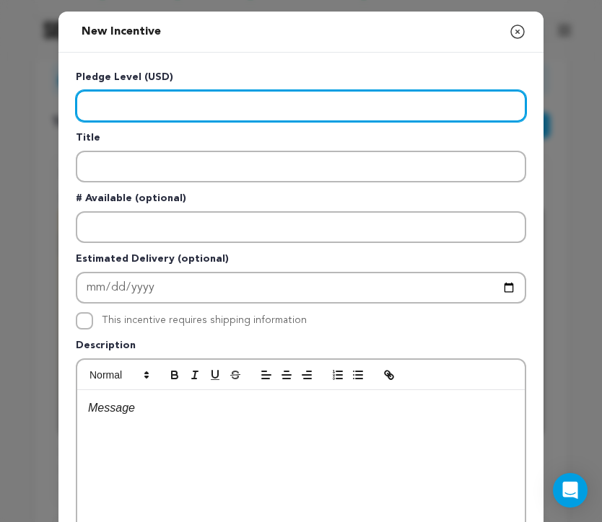
click at [351, 113] on input "Enter level" at bounding box center [301, 106] width 450 height 32
type input "500"
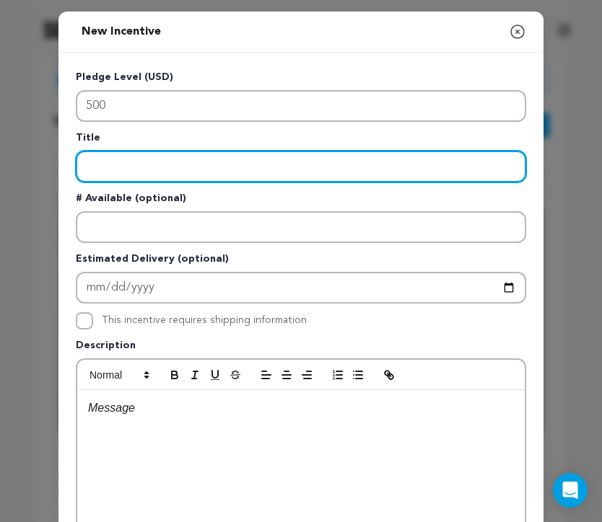
click at [206, 160] on input "Enter title" at bounding box center [301, 167] width 450 height 32
type input "Digital Lookbook"
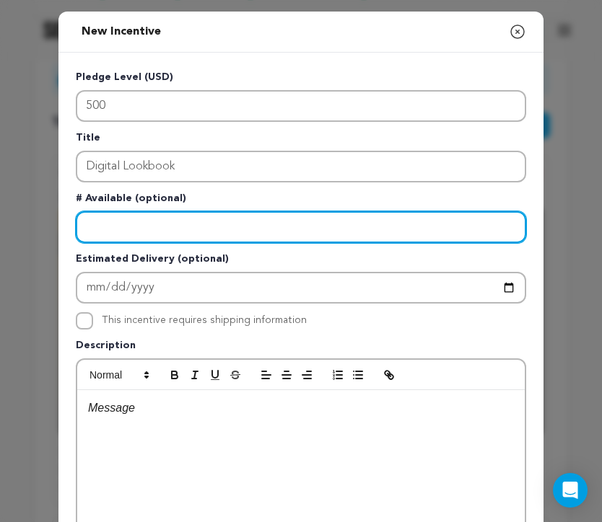
click at [175, 227] on input "Enter number available" at bounding box center [301, 227] width 450 height 32
type input "20"
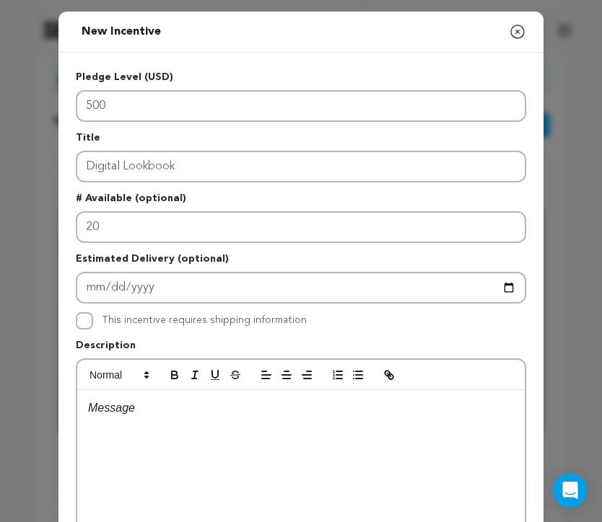
click at [128, 443] on div at bounding box center [300, 498] width 447 height 217
click at [222, 417] on p "Lookbook of behind the scenes and film stills plus previous rewards" at bounding box center [301, 408] width 426 height 19
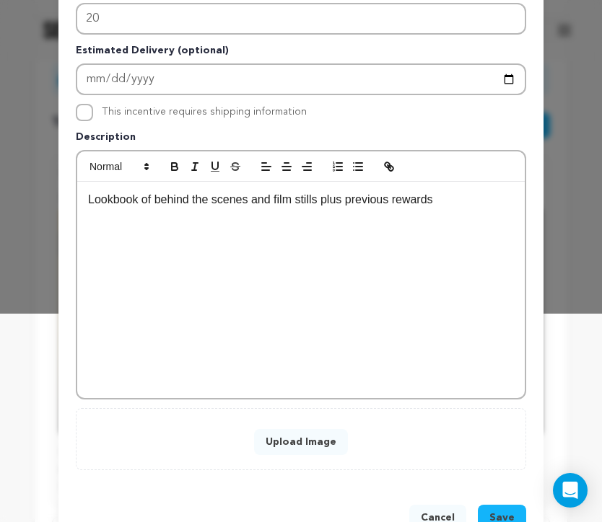
scroll to position [253, 0]
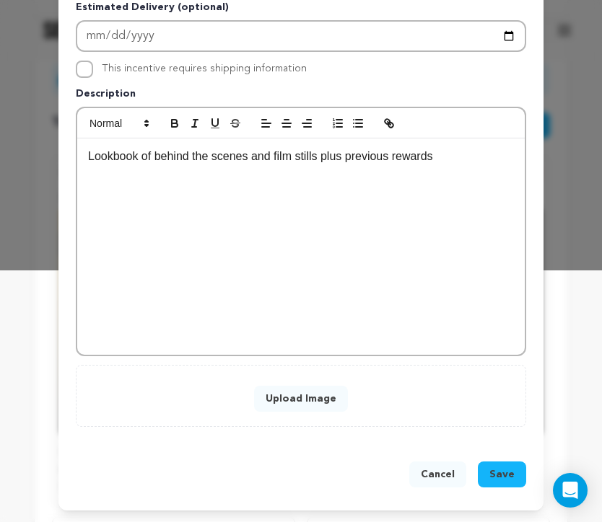
click at [310, 405] on button "Upload Image" at bounding box center [301, 399] width 94 height 26
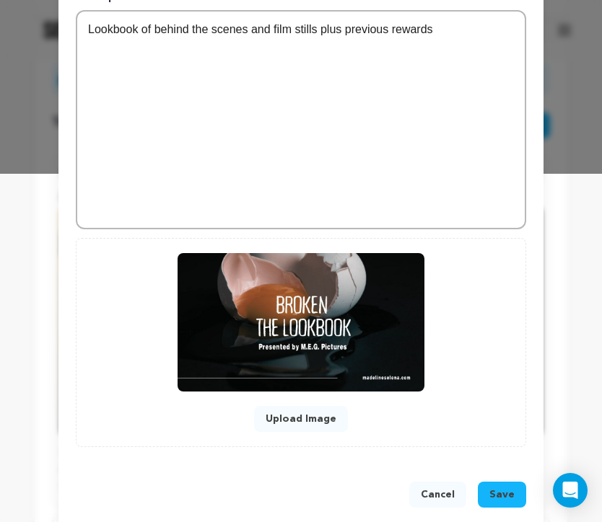
scroll to position [369, 0]
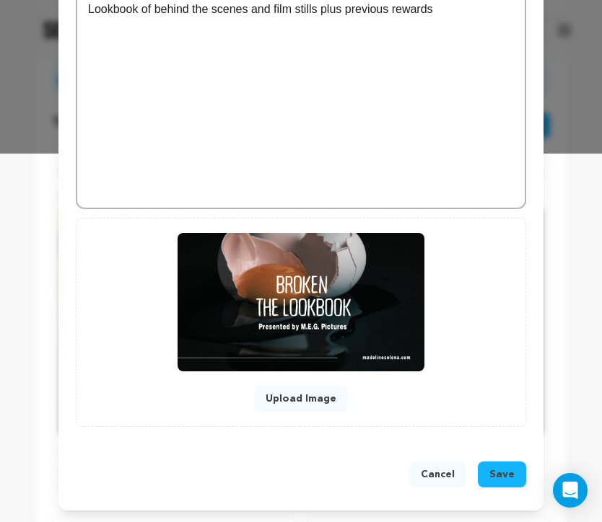
click at [506, 485] on button "Save" at bounding box center [502, 475] width 48 height 26
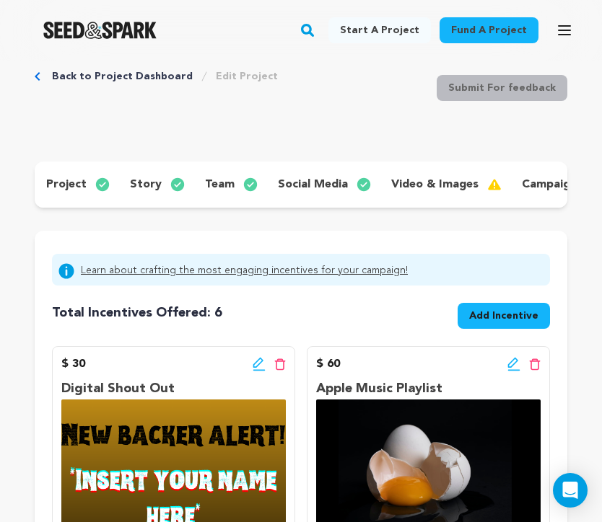
scroll to position [30, 0]
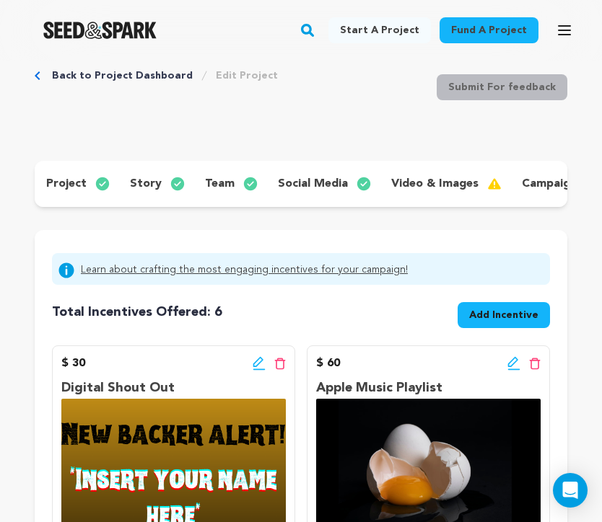
click at [493, 319] on span "Add Incentive" at bounding box center [503, 315] width 69 height 14
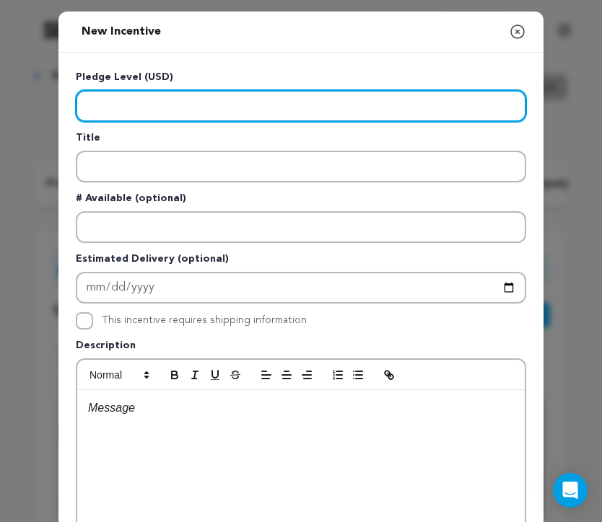
click at [211, 101] on input "Enter level" at bounding box center [301, 106] width 450 height 32
type input "1500"
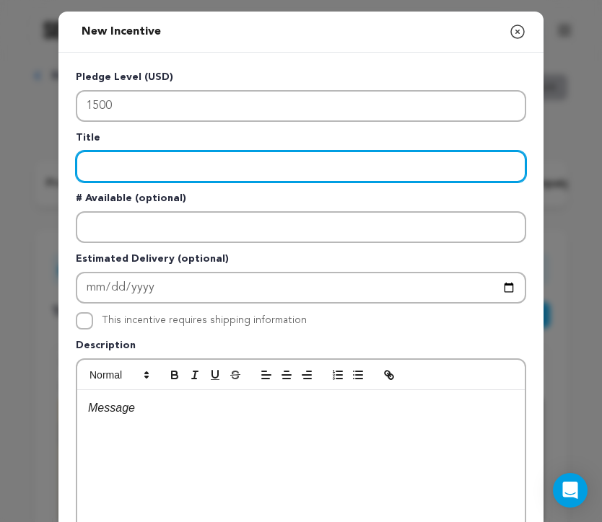
click at [172, 166] on input "Enter title" at bounding box center [301, 167] width 450 height 32
paste input "Behind The Scenes Sneakpeak"
type input "Behind The Scenes Sneak peak"
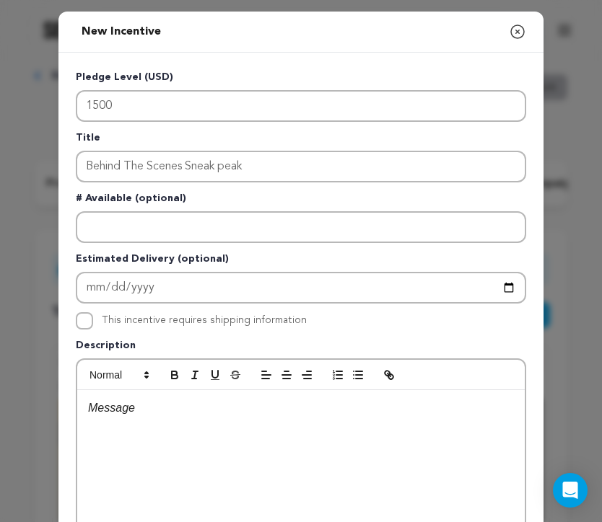
click at [158, 428] on div at bounding box center [300, 498] width 447 height 217
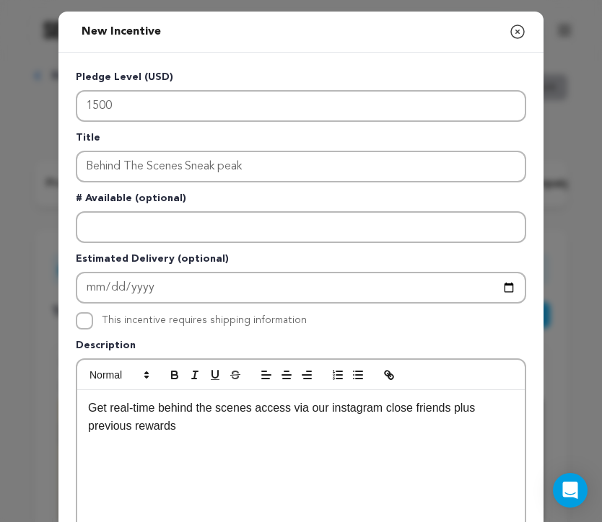
scroll to position [0, 0]
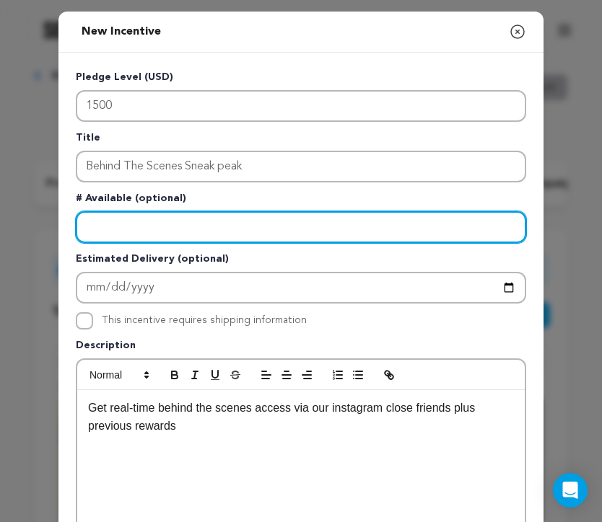
click at [309, 225] on input "Enter number available" at bounding box center [301, 227] width 450 height 32
type input "10"
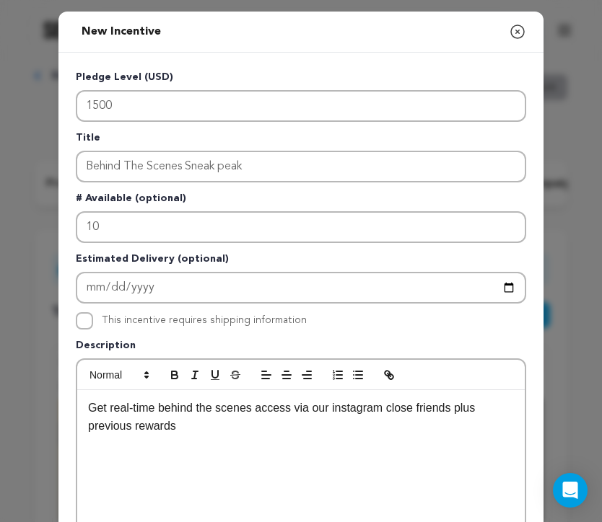
scroll to position [253, 0]
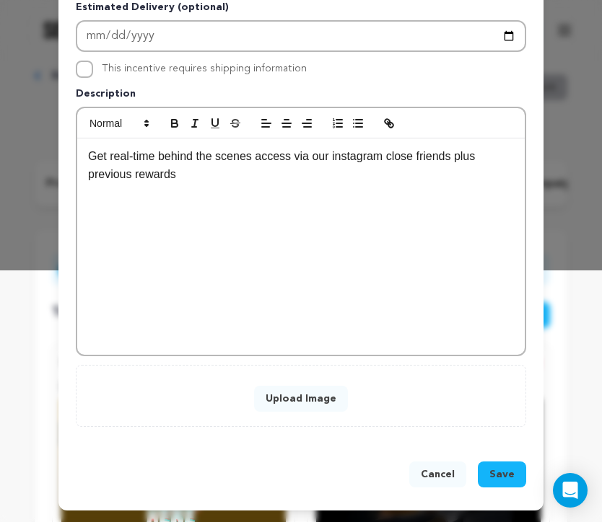
click at [310, 386] on button "Upload Image" at bounding box center [301, 399] width 94 height 26
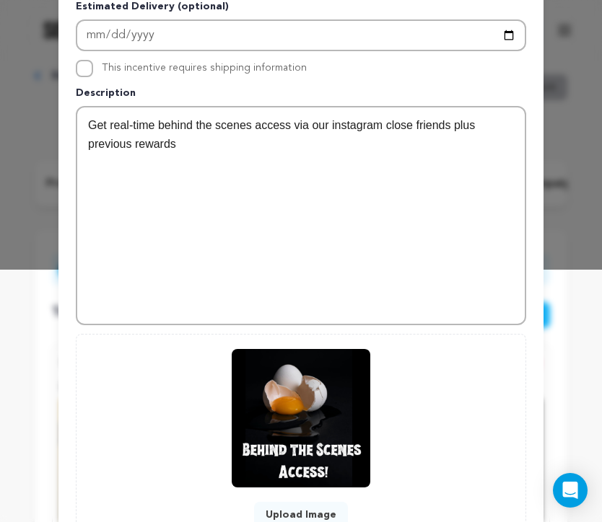
scroll to position [369, 0]
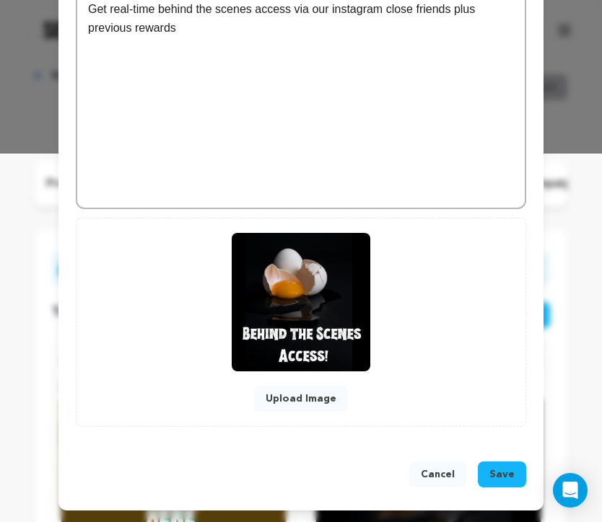
click at [500, 476] on span "Save" at bounding box center [501, 475] width 25 height 14
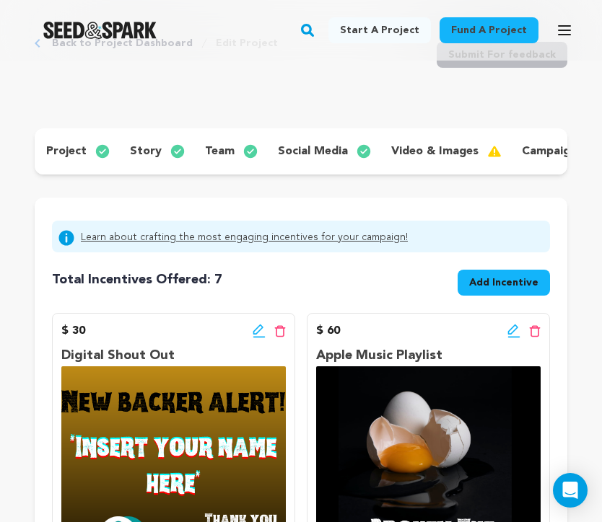
scroll to position [58, 0]
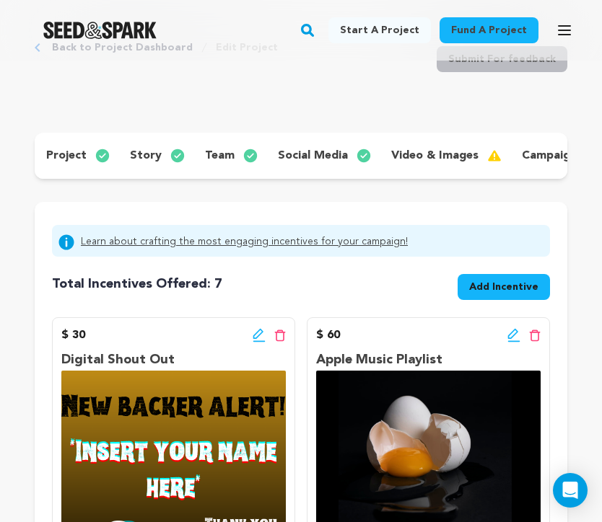
click at [490, 290] on span "Add Incentive" at bounding box center [503, 287] width 69 height 14
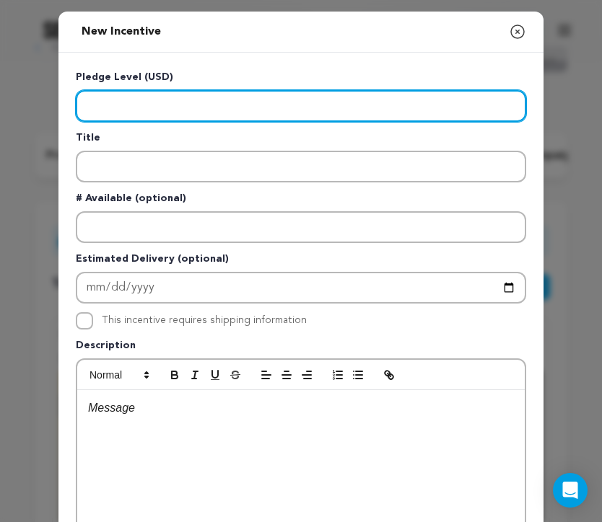
click at [189, 90] on input "Enter level" at bounding box center [301, 106] width 450 height 32
type input "2000"
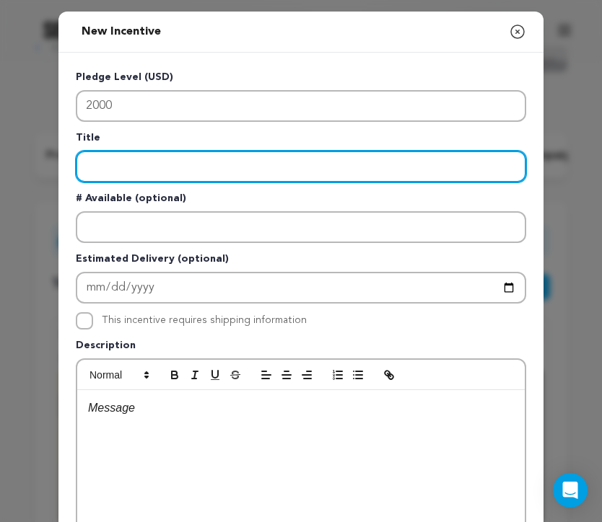
click at [124, 165] on input "Enter title" at bounding box center [301, 167] width 450 height 32
type input "Early Access"
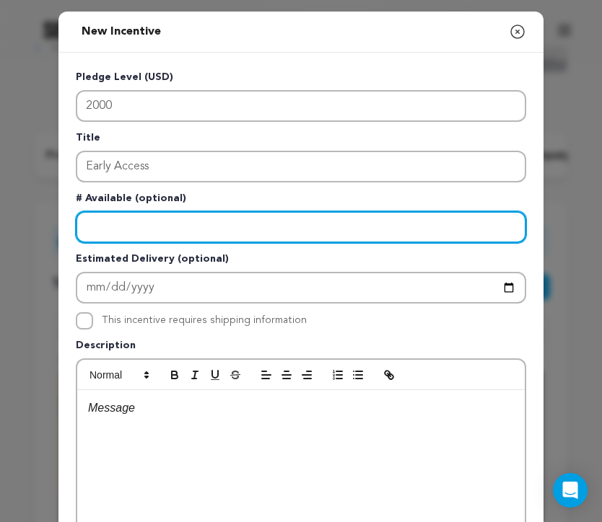
click at [122, 225] on input "Enter number available" at bounding box center [301, 227] width 450 height 32
type input "15"
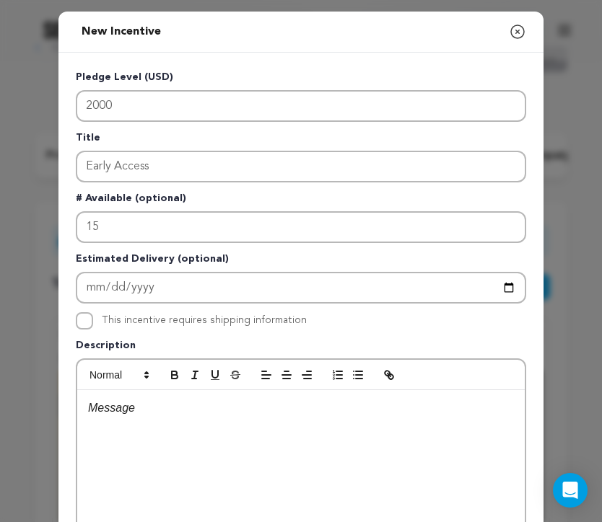
click at [149, 424] on div at bounding box center [300, 498] width 447 height 217
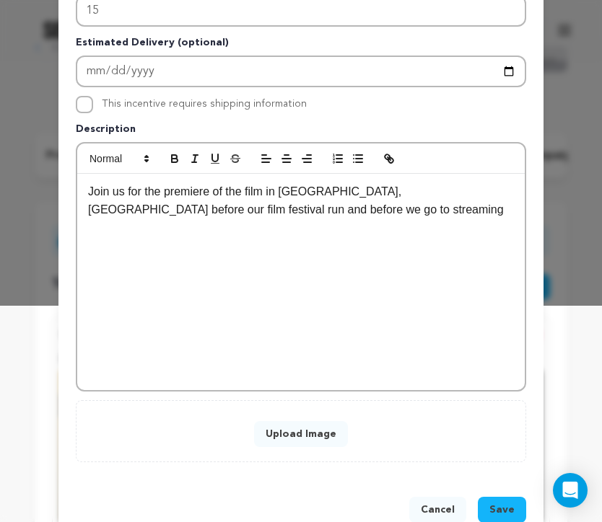
scroll to position [253, 0]
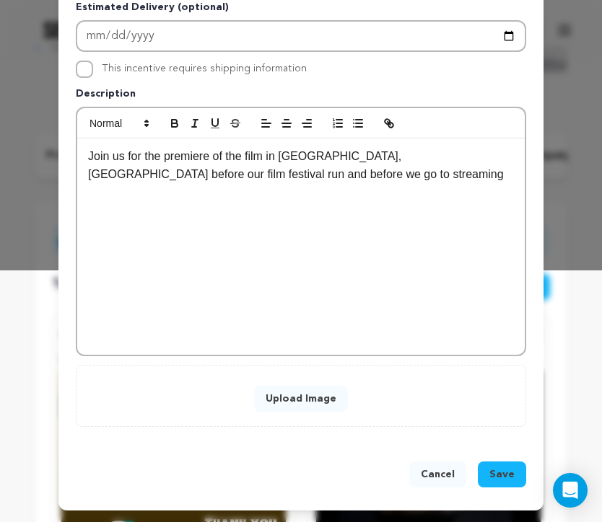
click at [312, 390] on button "Upload Image" at bounding box center [301, 399] width 94 height 26
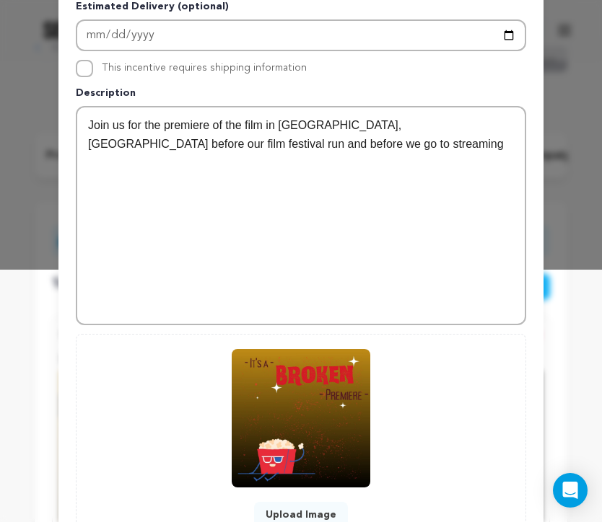
scroll to position [369, 0]
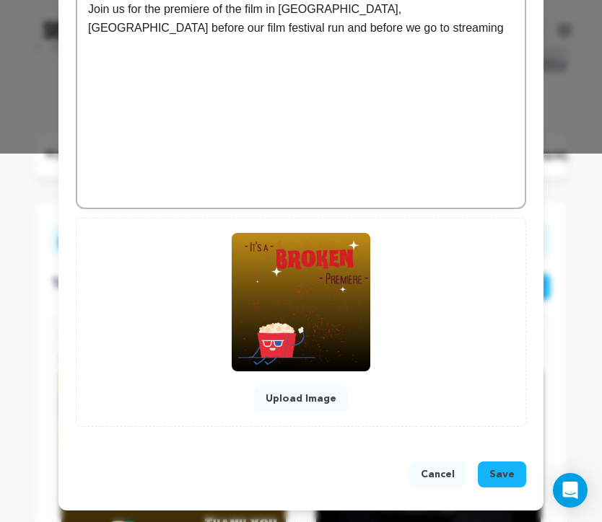
click at [502, 479] on span "Save" at bounding box center [501, 475] width 25 height 14
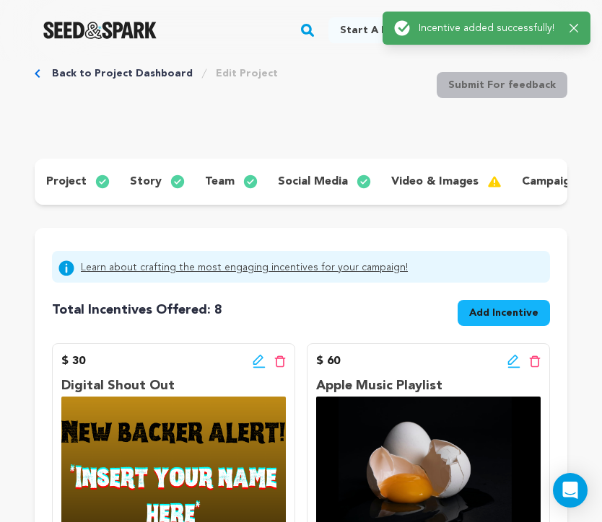
scroll to position [49, 0]
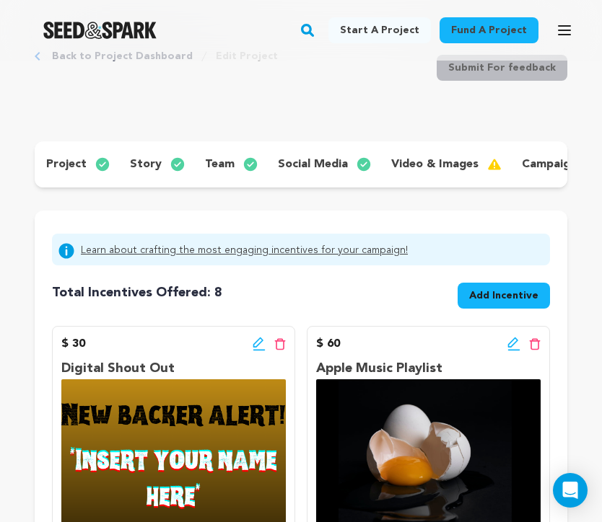
click at [517, 298] on span "Add Incentive" at bounding box center [503, 296] width 69 height 14
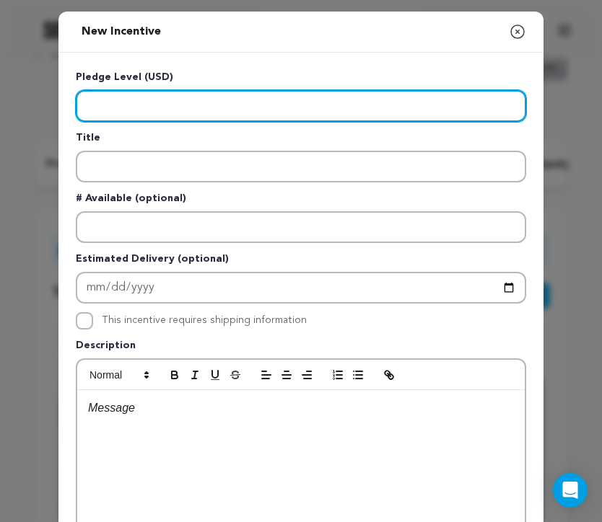
click at [178, 102] on input "Enter level" at bounding box center [301, 106] width 450 height 32
type input "5000"
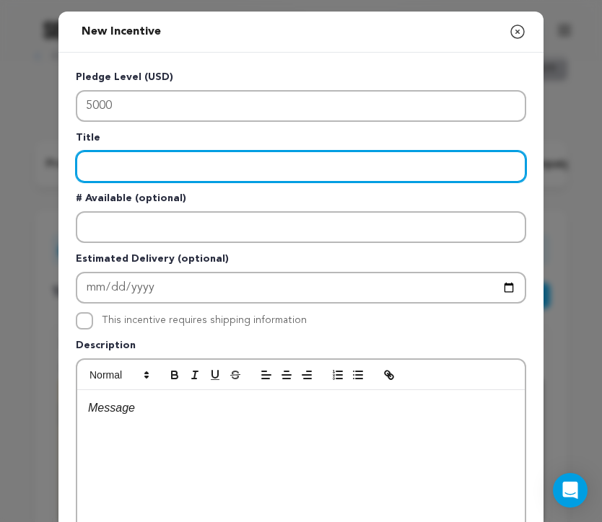
click at [175, 158] on input "Enter title" at bounding box center [301, 167] width 450 height 32
paste input "Associate Producer Credit"
type input "Associate Producer Credit"
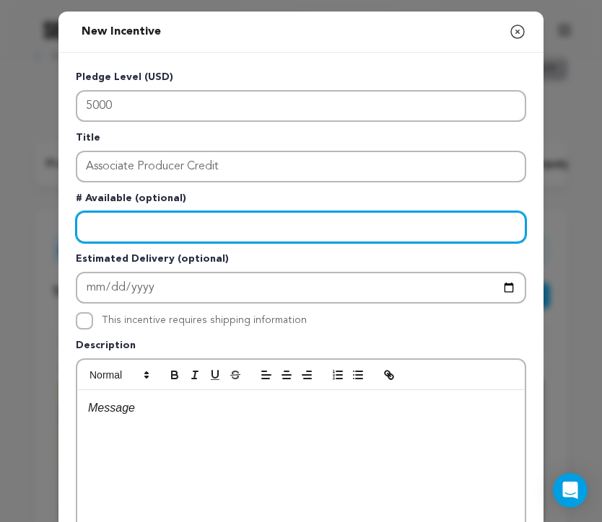
click at [138, 229] on input "Enter number available" at bounding box center [301, 227] width 450 height 32
type input "5"
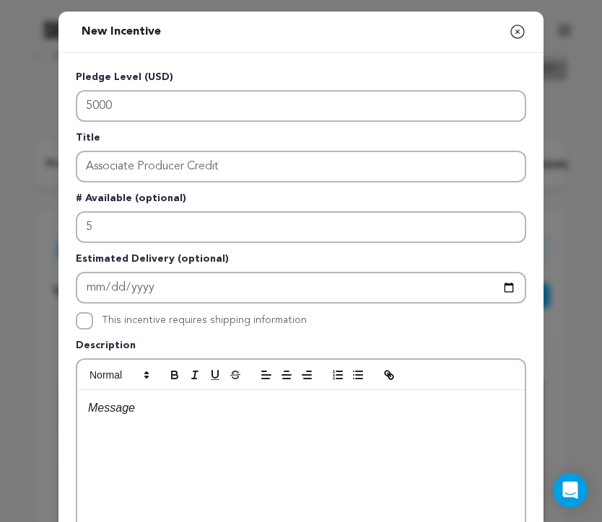
click at [223, 424] on div at bounding box center [300, 498] width 447 height 217
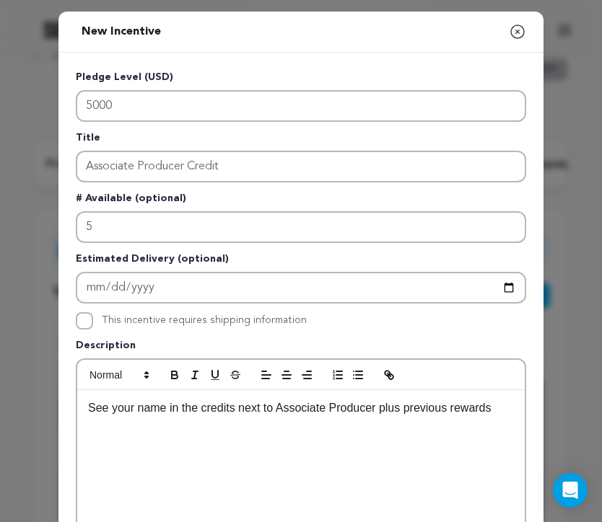
scroll to position [253, 0]
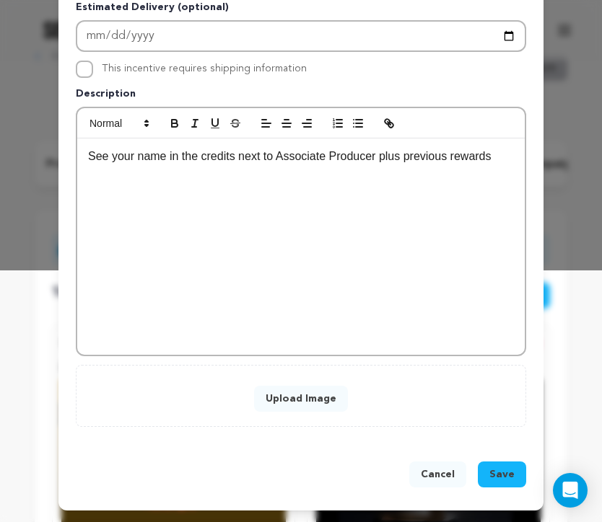
click at [282, 391] on button "Upload Image" at bounding box center [301, 399] width 94 height 26
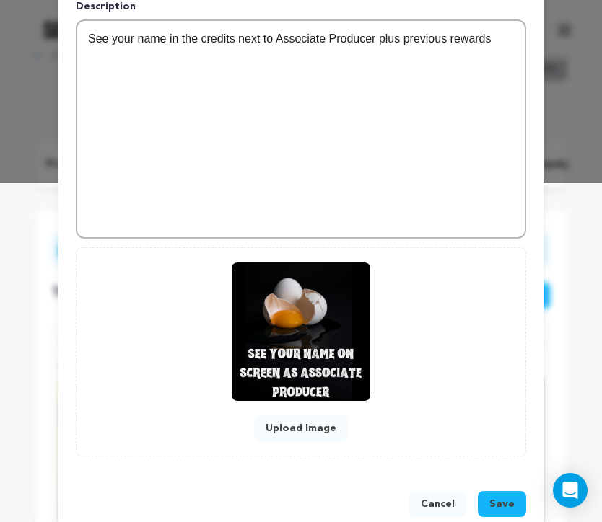
scroll to position [369, 0]
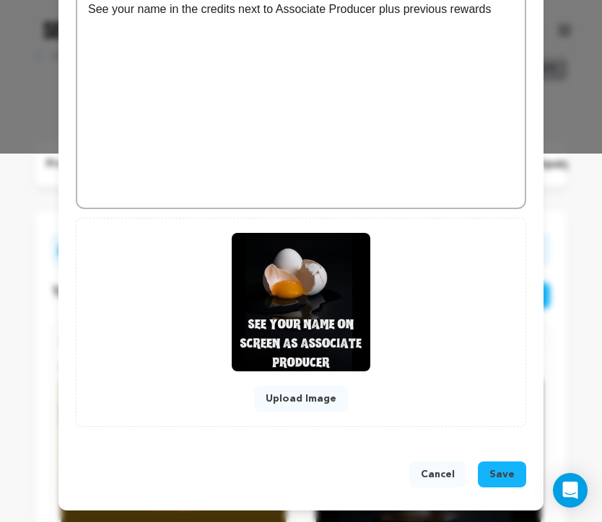
click at [500, 484] on button "Save" at bounding box center [502, 475] width 48 height 26
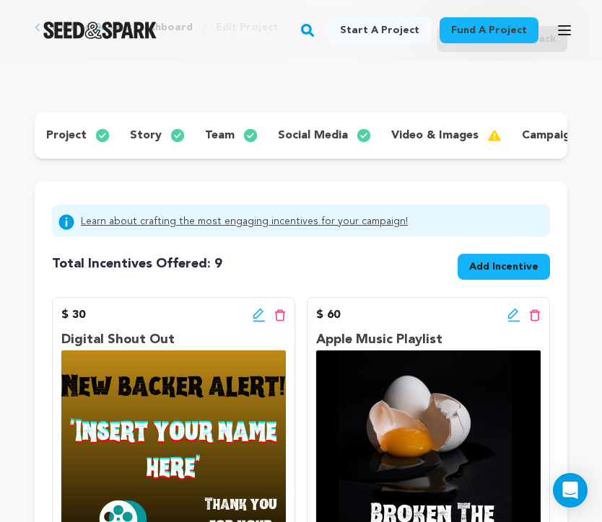
scroll to position [66, 0]
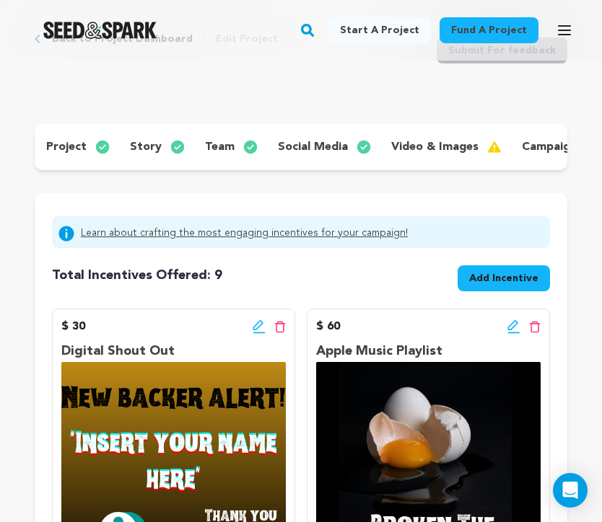
click at [484, 280] on span "Add Incentive" at bounding box center [503, 278] width 69 height 14
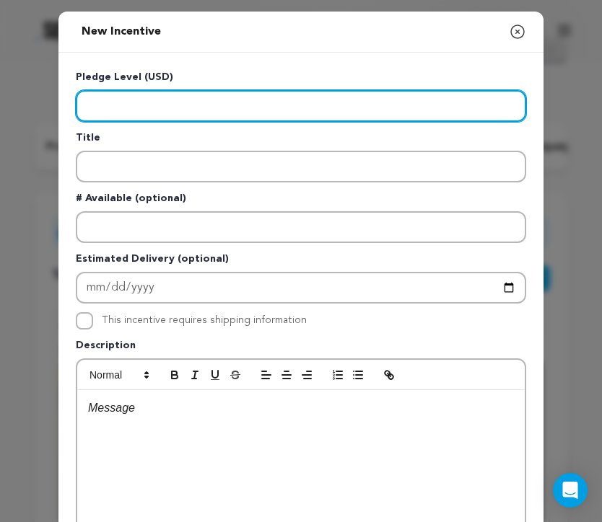
click at [263, 109] on input "Enter level" at bounding box center [301, 106] width 450 height 32
type input "9000"
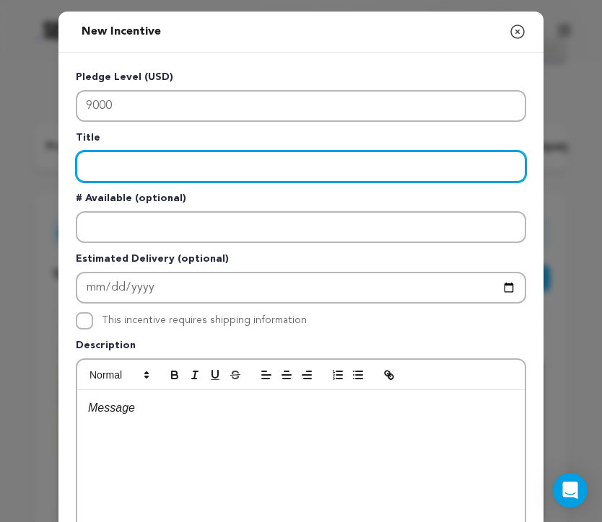
click at [303, 166] on input "Enter title" at bounding box center [301, 167] width 450 height 32
paste input "Producer Credit"
type input "Producer Credit"
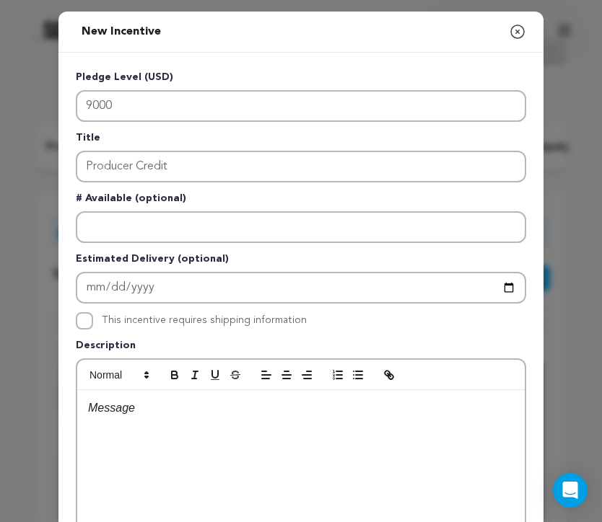
click at [131, 440] on div at bounding box center [300, 498] width 447 height 217
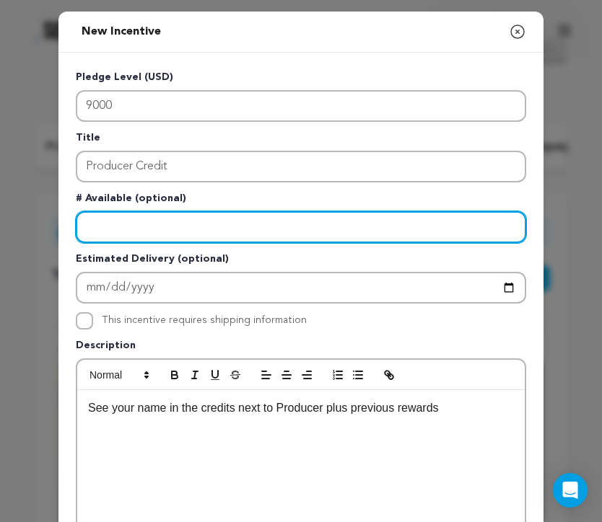
click at [150, 239] on input "Enter number available" at bounding box center [301, 227] width 450 height 32
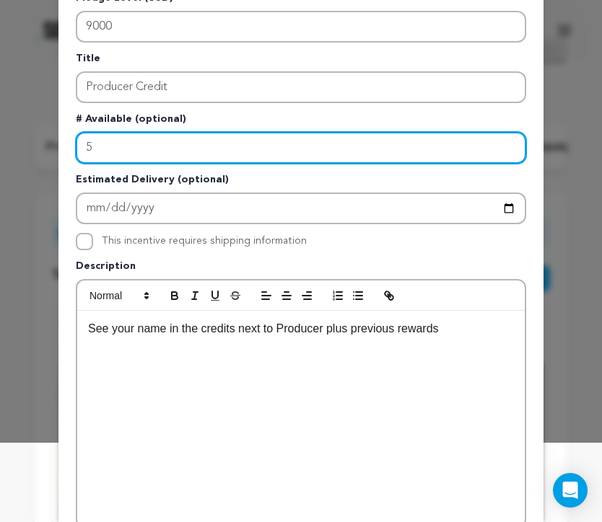
scroll to position [80, 0]
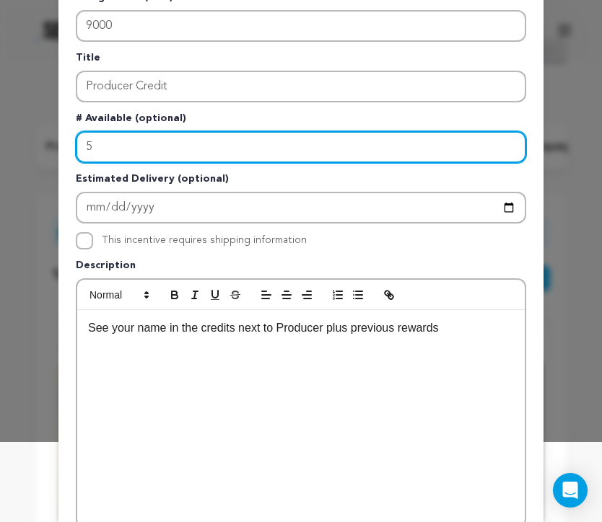
type input "5"
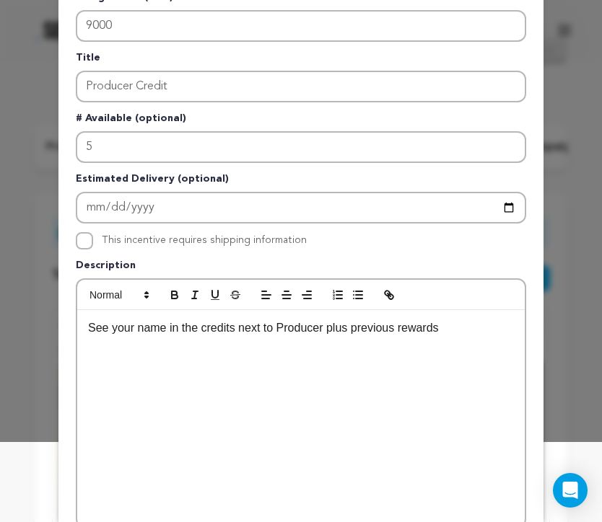
click at [458, 328] on p "See your name in the credits next to Producer plus previous rewards" at bounding box center [301, 328] width 426 height 19
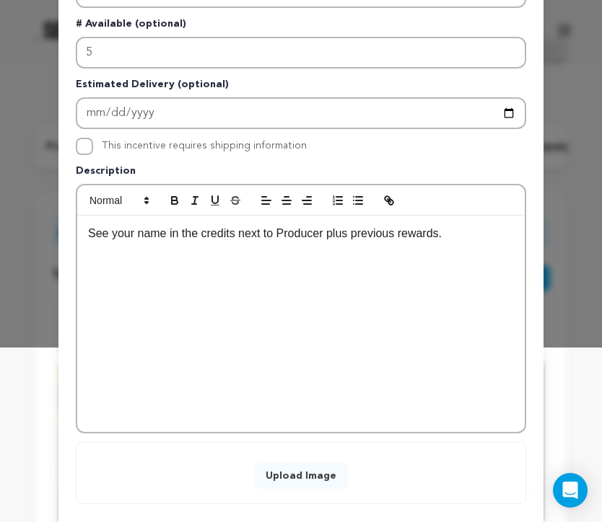
scroll to position [253, 0]
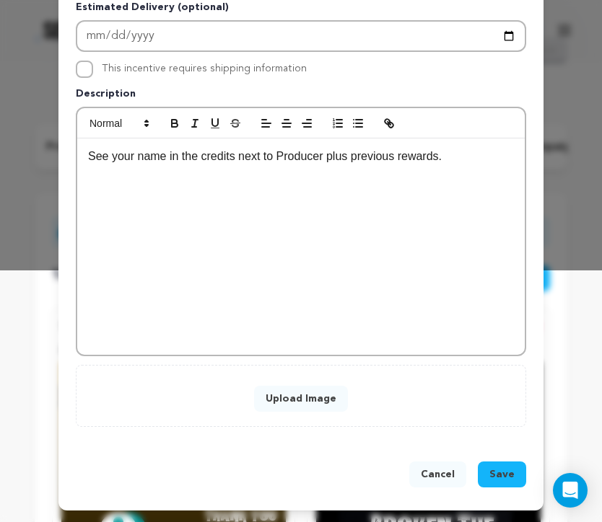
click at [520, 483] on button "Save" at bounding box center [502, 475] width 48 height 26
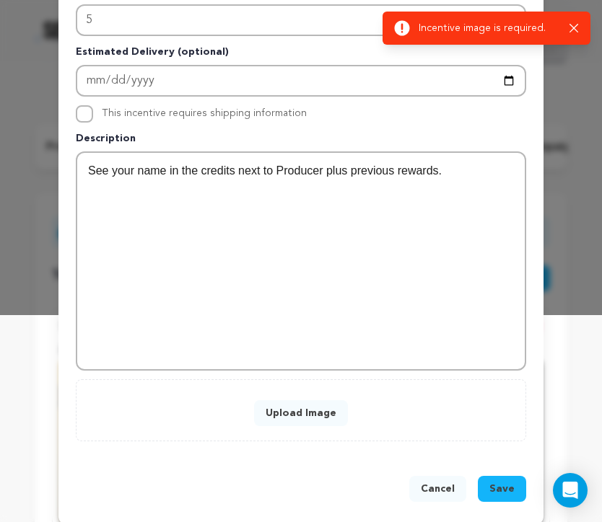
scroll to position [222, 0]
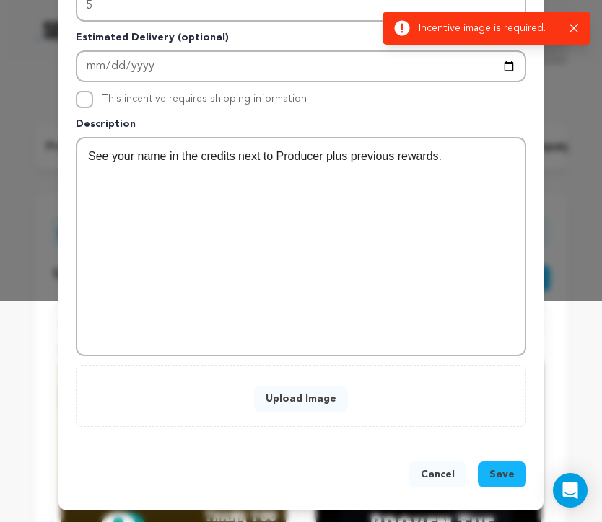
click at [305, 398] on button "Upload Image" at bounding box center [301, 399] width 94 height 26
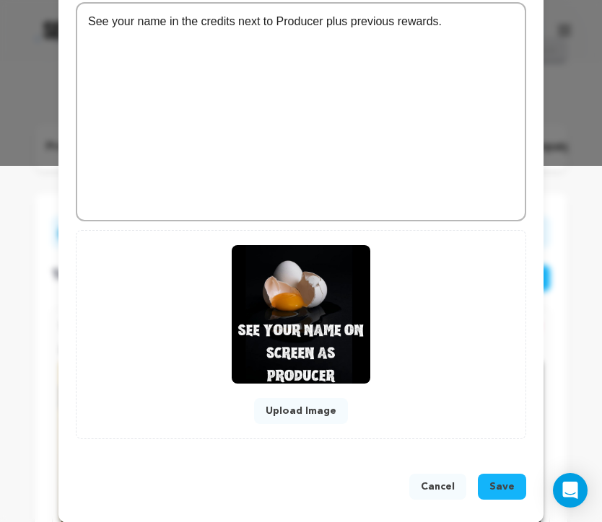
scroll to position [369, 0]
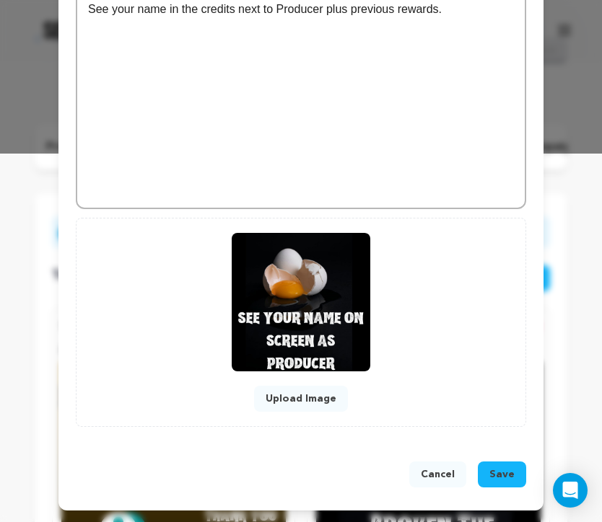
click at [503, 477] on span "Save" at bounding box center [501, 475] width 25 height 14
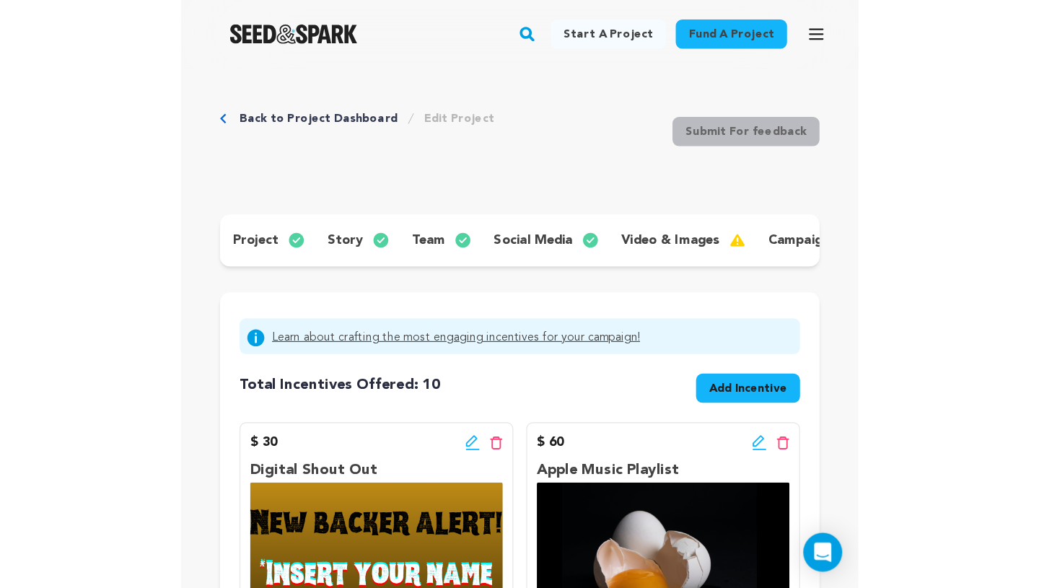
scroll to position [35, 0]
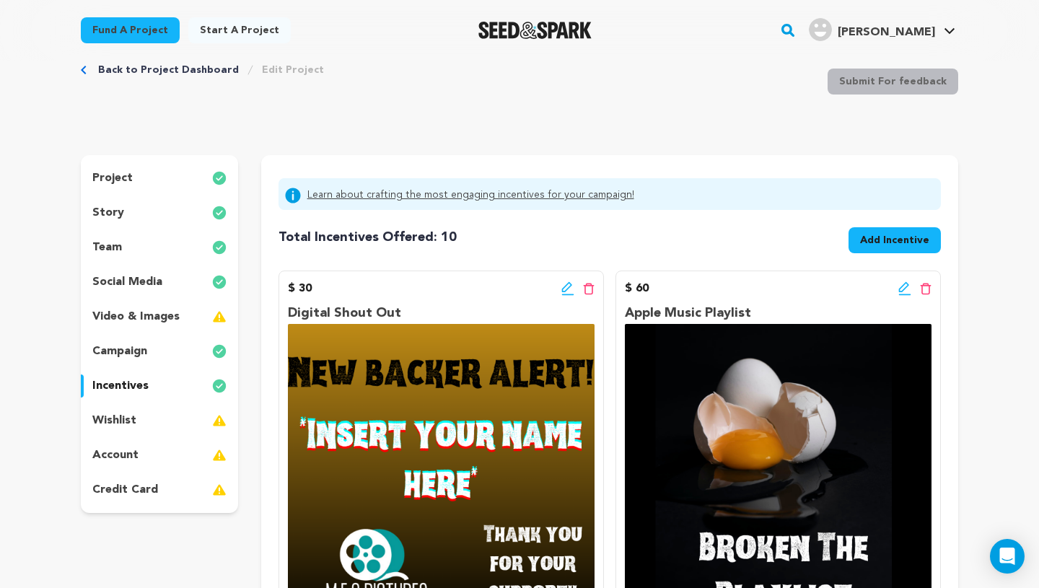
click at [141, 434] on div "project story team social media video & images campaign incentives wishlist acc…" at bounding box center [159, 334] width 157 height 358
click at [136, 428] on div "wishlist" at bounding box center [159, 420] width 157 height 23
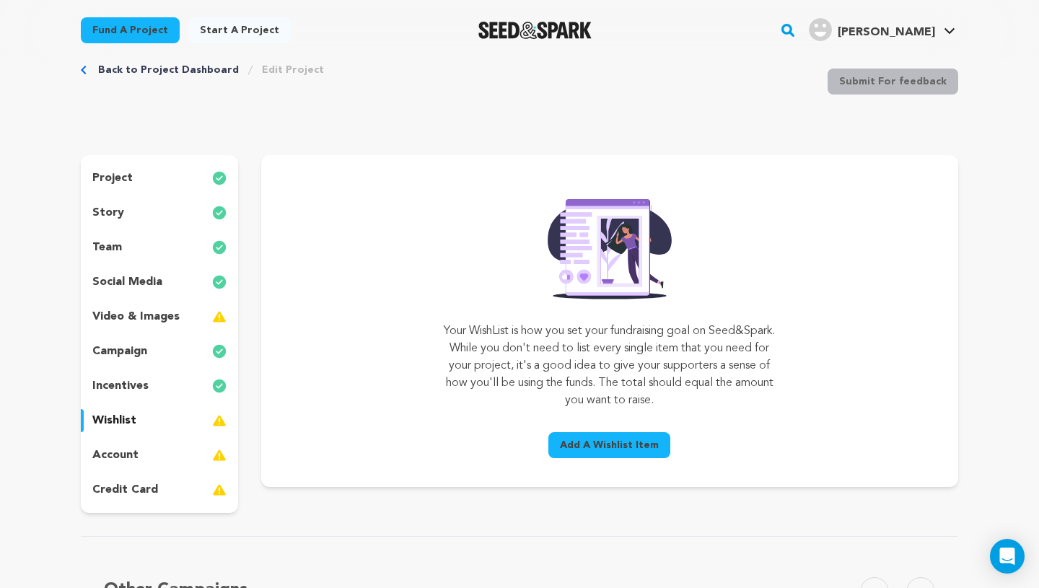
click at [569, 447] on span "Add A Wishlist Item" at bounding box center [609, 445] width 99 height 14
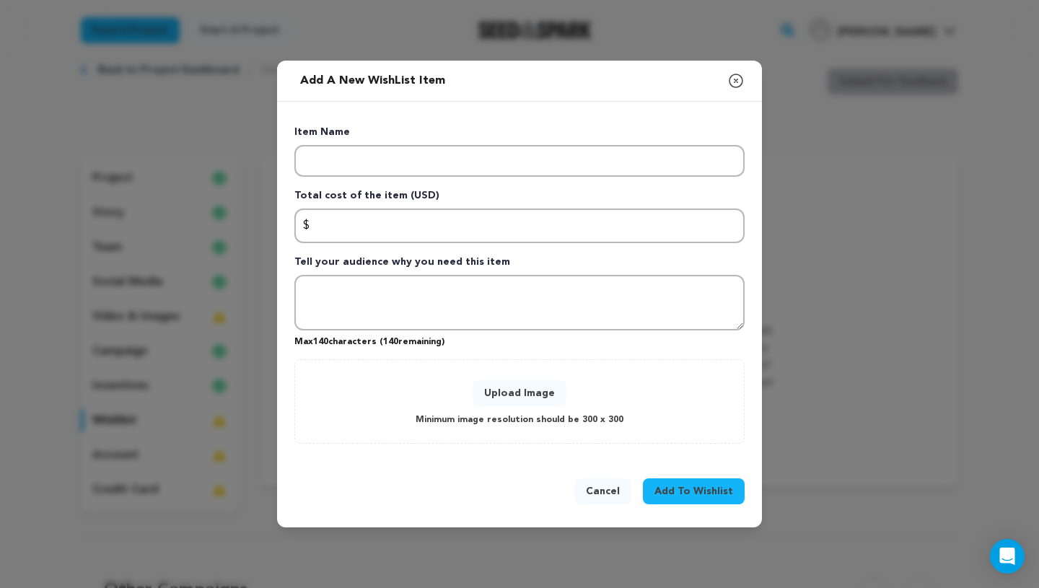
click at [743, 80] on icon "button" at bounding box center [736, 80] width 13 height 13
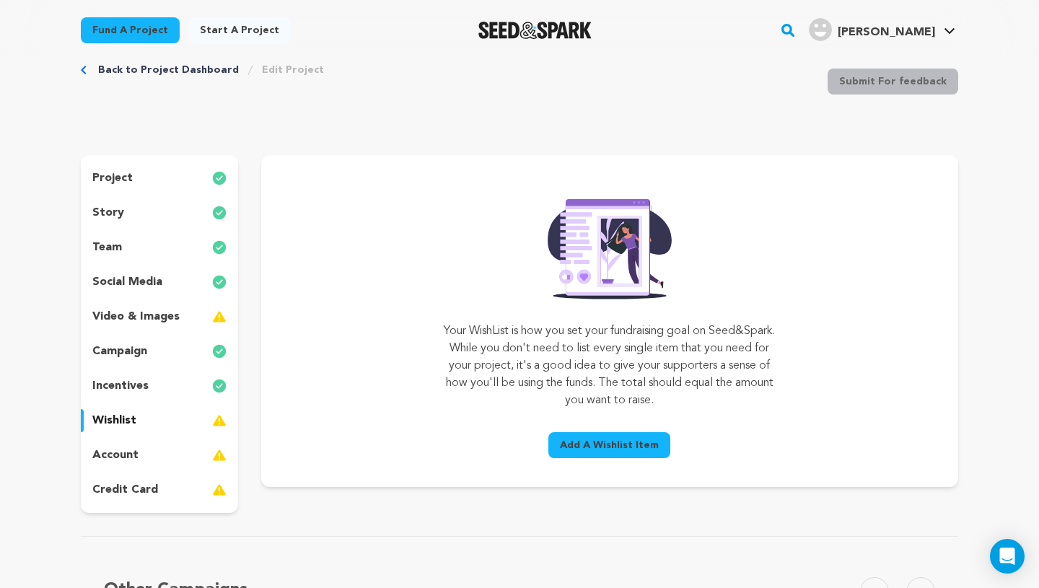
click at [121, 450] on p "account" at bounding box center [115, 455] width 46 height 17
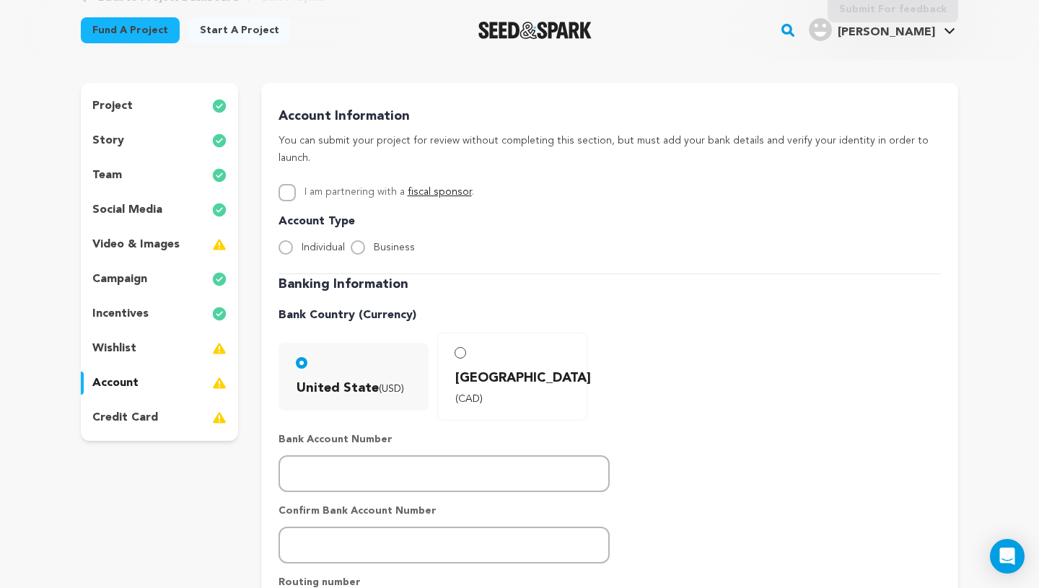
scroll to position [113, 0]
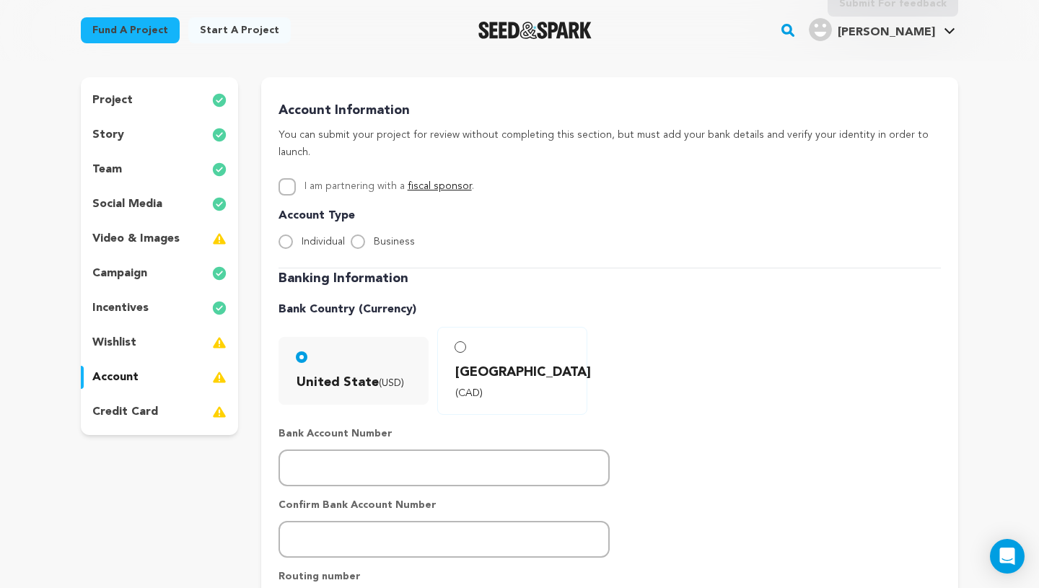
click at [140, 340] on div "wishlist" at bounding box center [159, 342] width 157 height 23
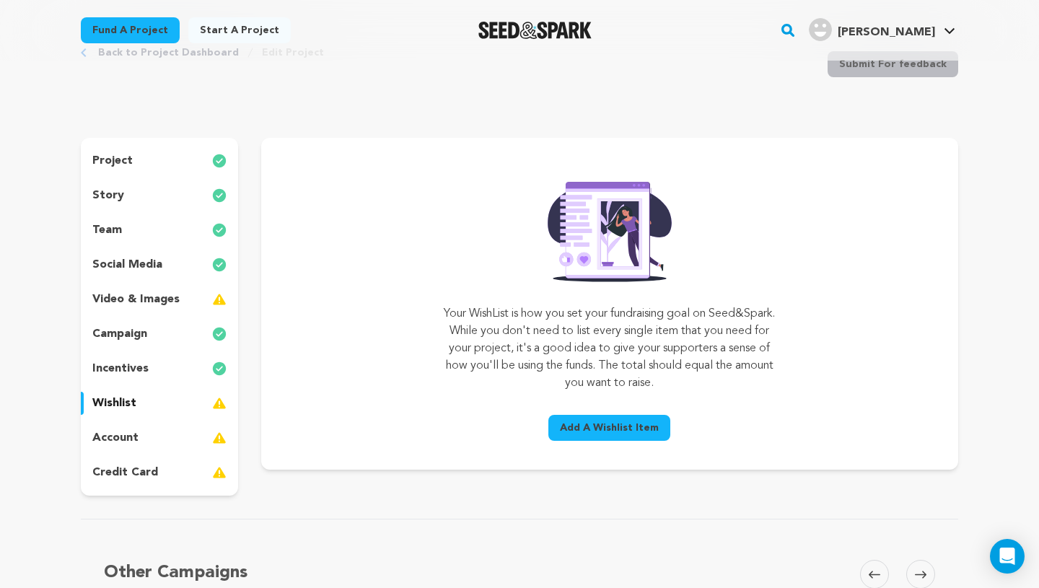
scroll to position [52, 0]
